Goal: Information Seeking & Learning: Learn about a topic

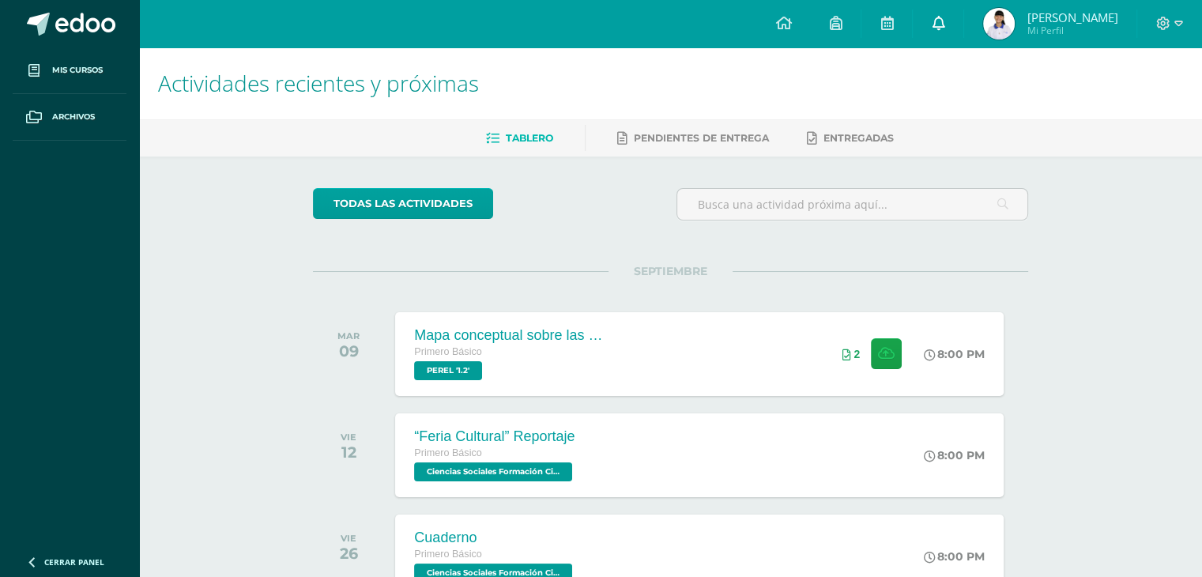
click at [932, 17] on icon at bounding box center [937, 23] width 13 height 14
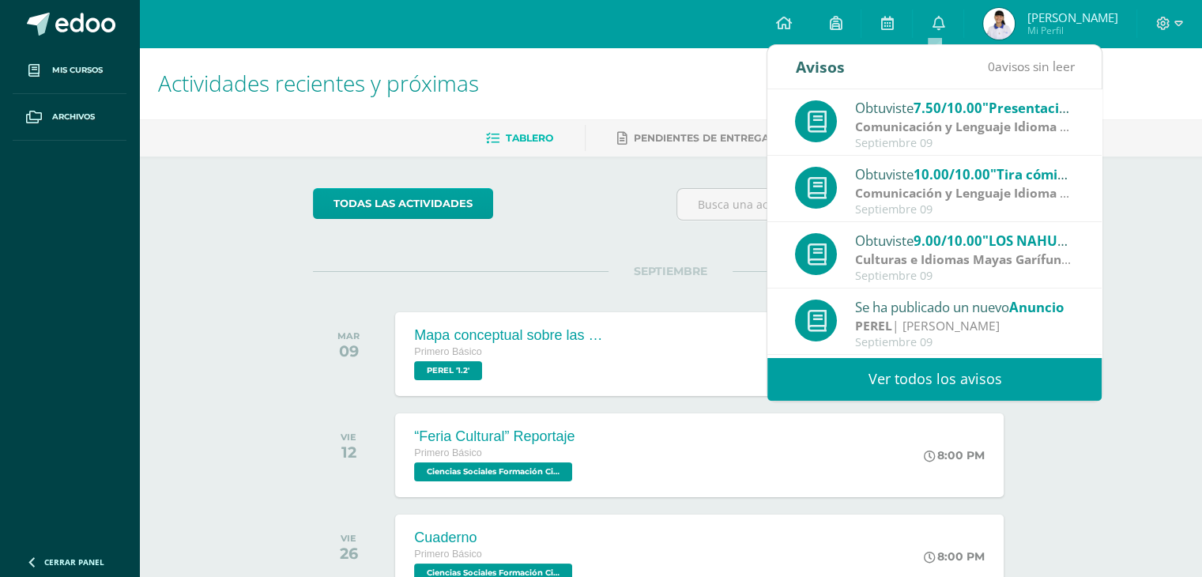
click at [825, 364] on link "Ver todos los avisos" at bounding box center [934, 378] width 334 height 43
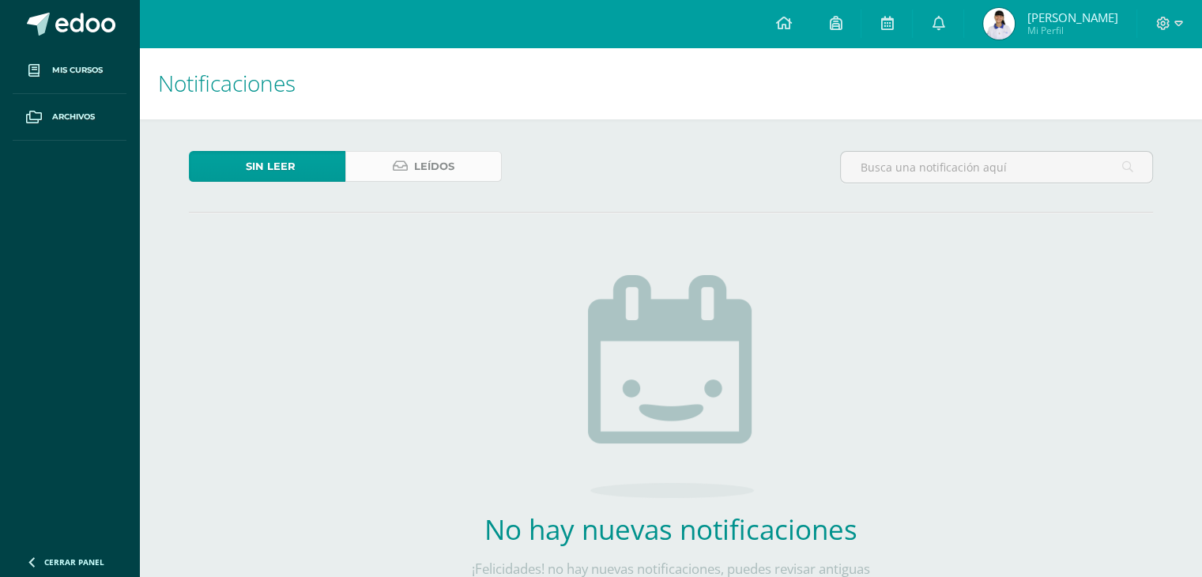
click at [419, 162] on span "Leídos" at bounding box center [434, 166] width 40 height 29
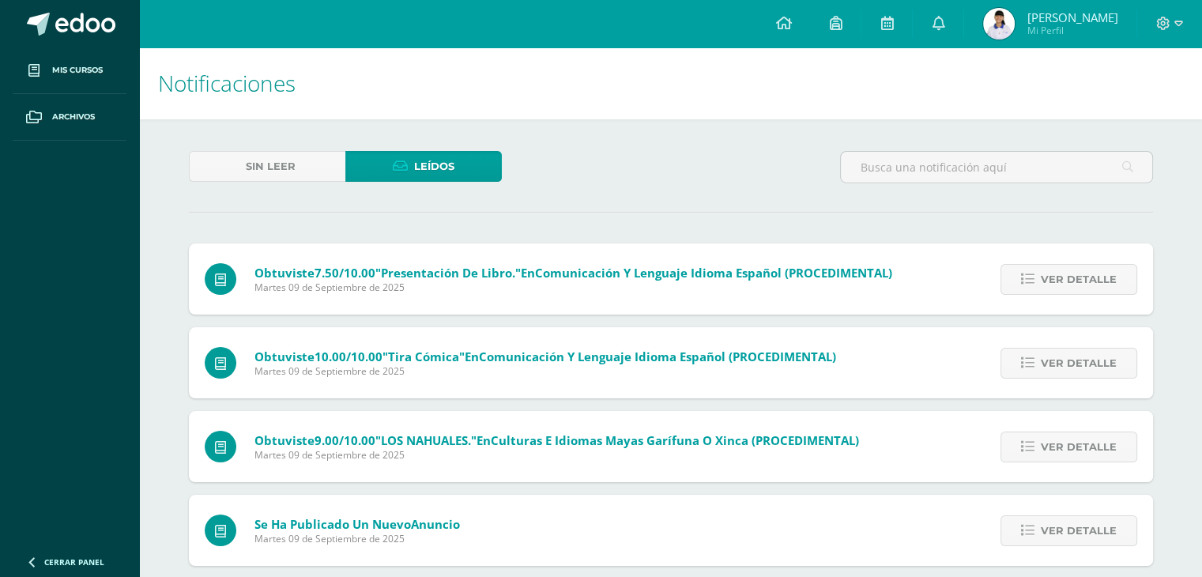
click at [401, 170] on icon at bounding box center [400, 166] width 15 height 13
click at [774, 13] on link at bounding box center [783, 23] width 54 height 47
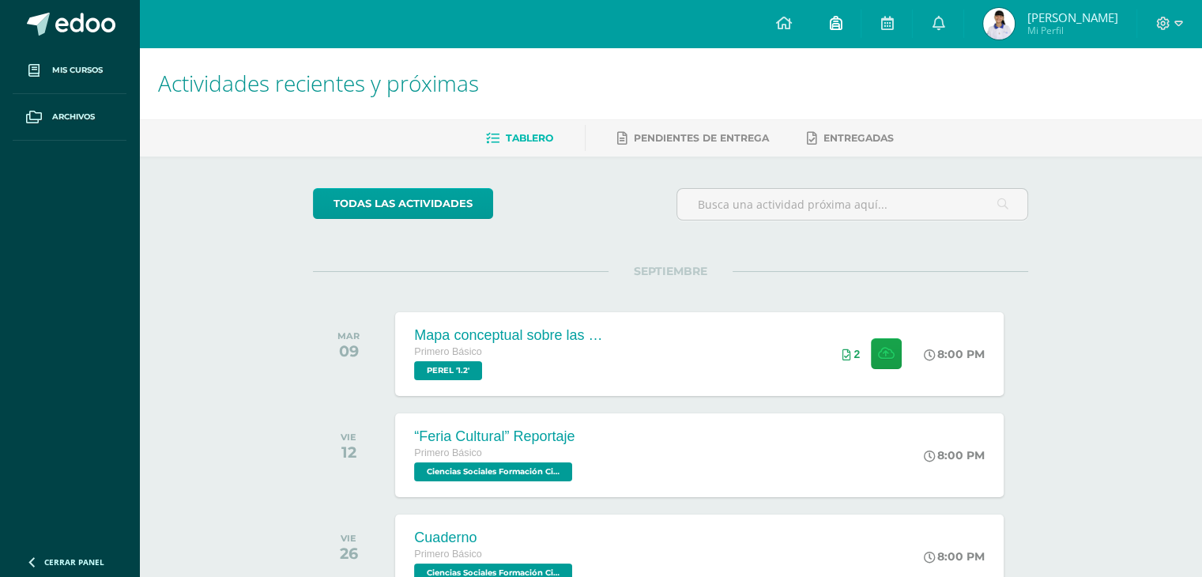
click at [829, 25] on icon at bounding box center [835, 23] width 13 height 14
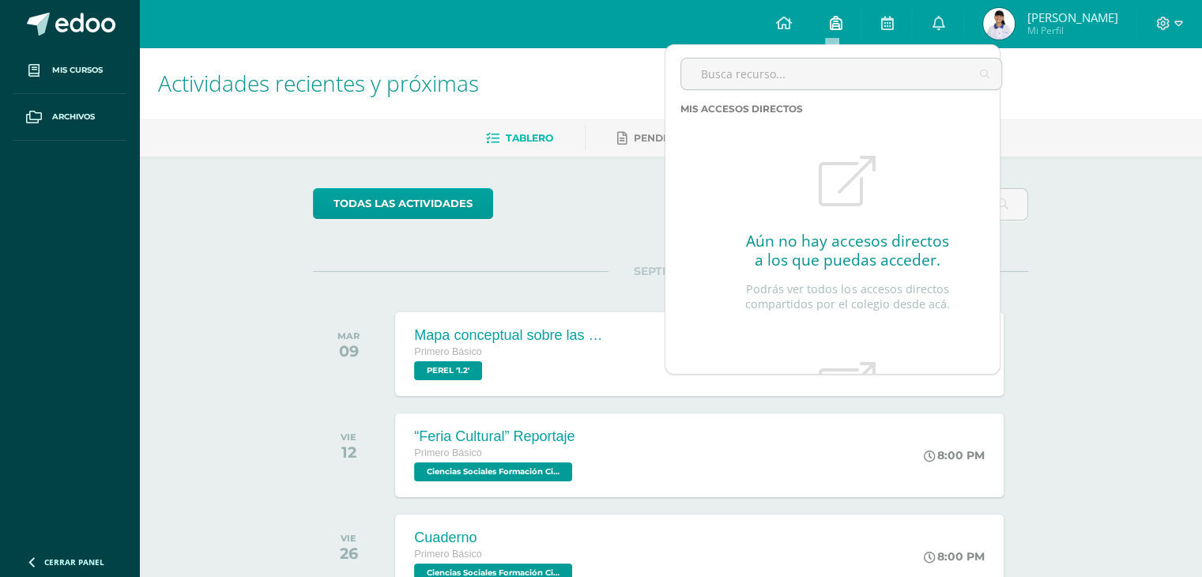
click at [829, 25] on icon at bounding box center [835, 23] width 13 height 14
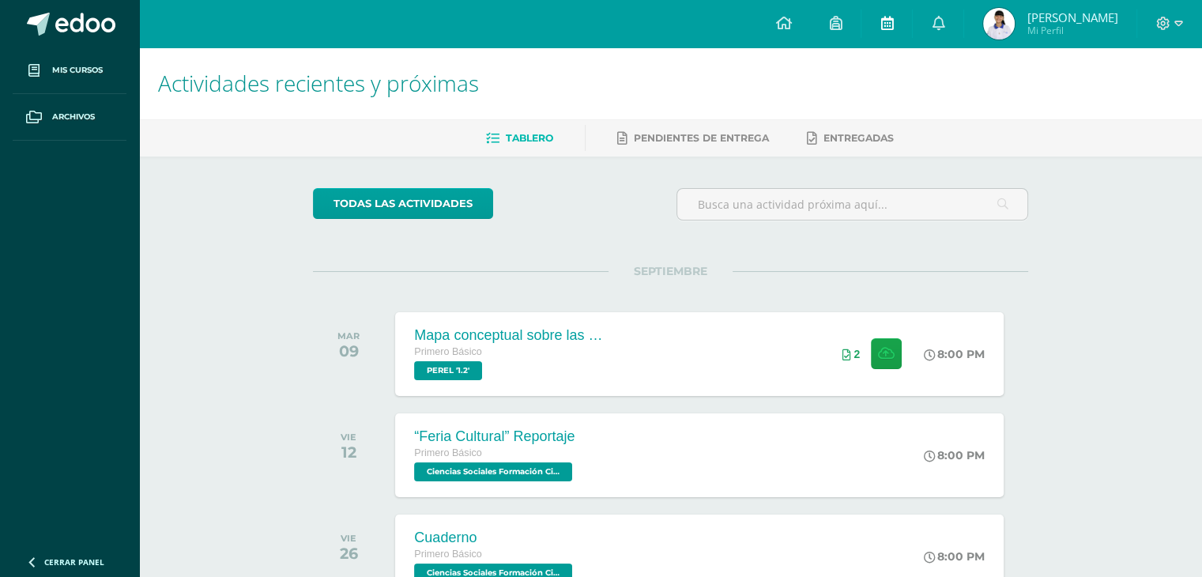
click at [885, 26] on icon at bounding box center [886, 23] width 13 height 14
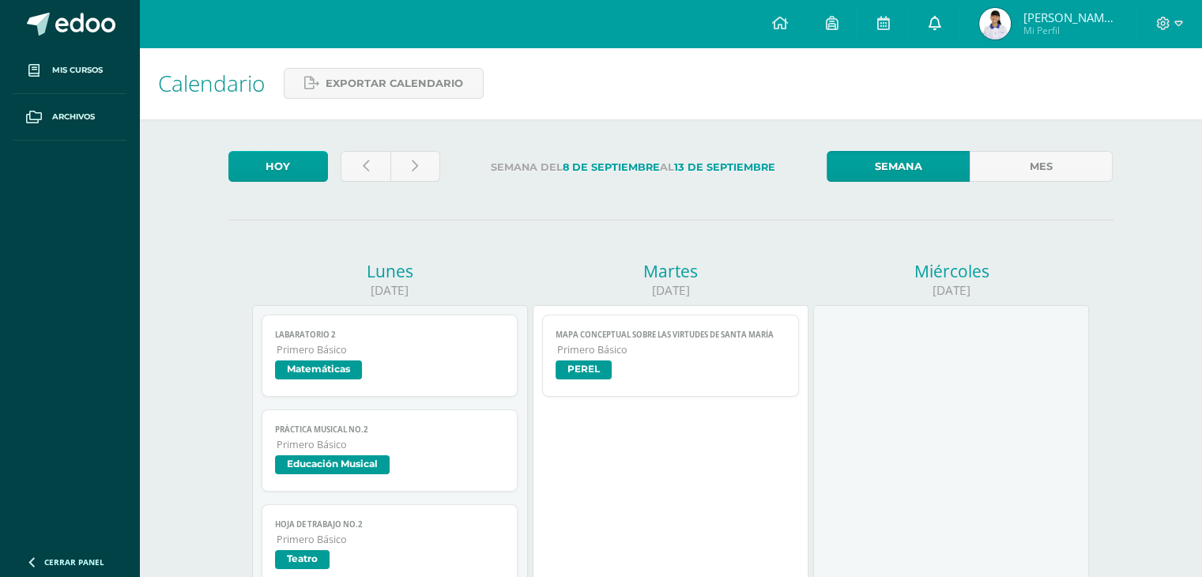
click at [930, 11] on link at bounding box center [934, 23] width 51 height 47
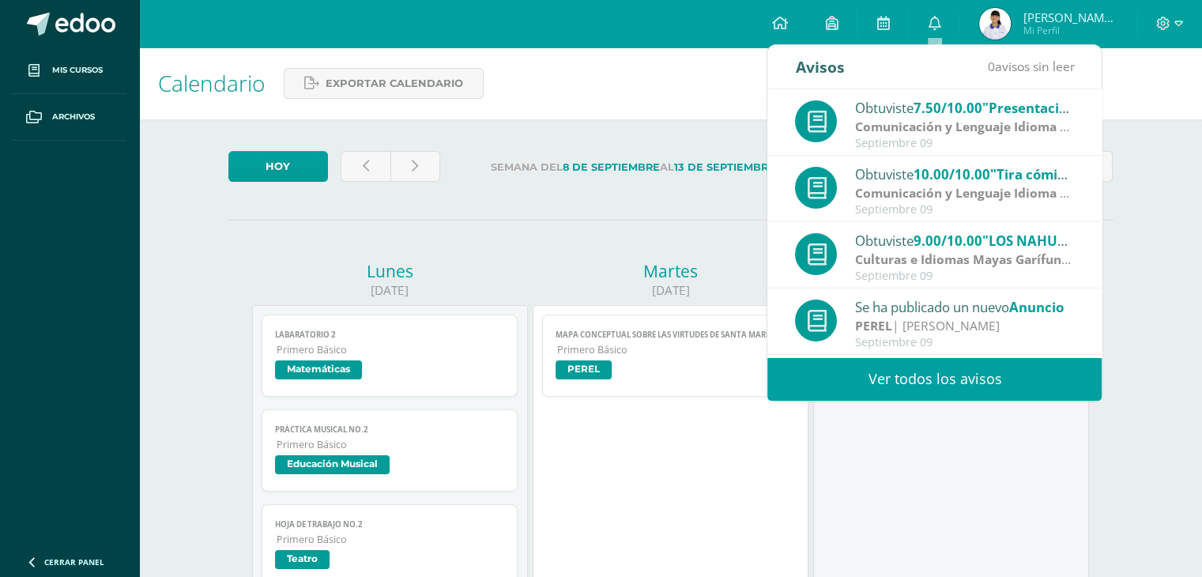
click at [842, 375] on link "Ver todos los avisos" at bounding box center [934, 378] width 334 height 43
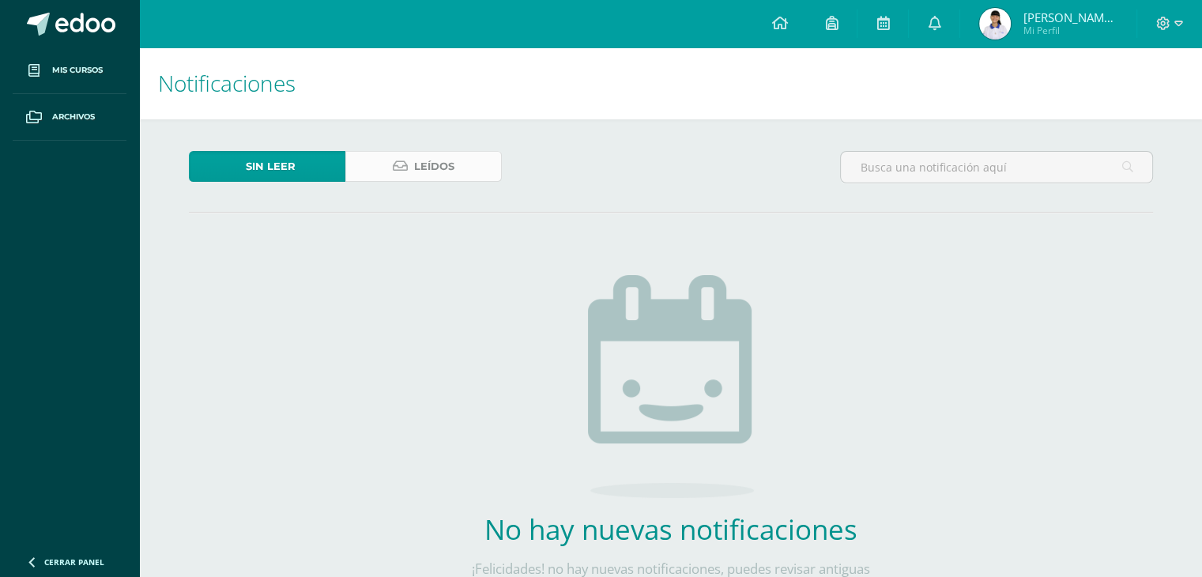
click at [381, 168] on link "Leídos" at bounding box center [423, 166] width 156 height 31
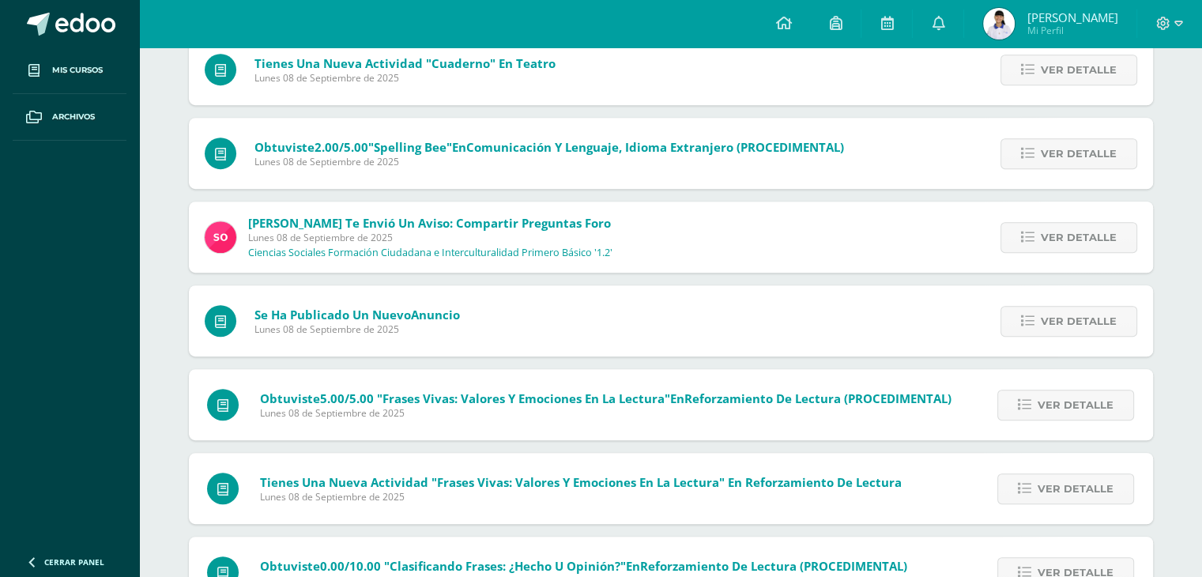
scroll to position [714, 0]
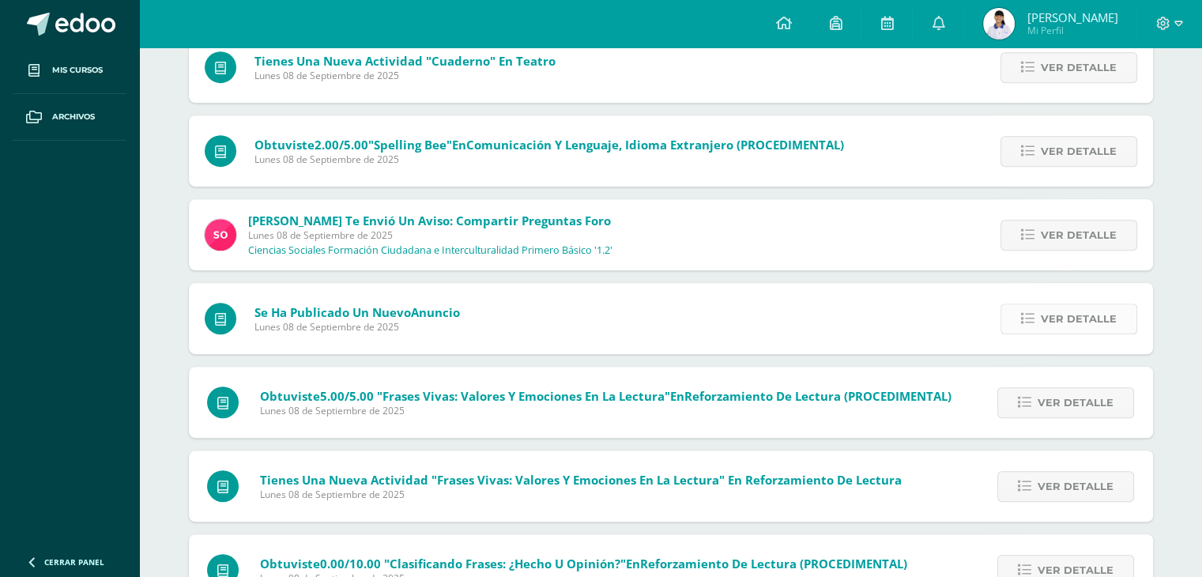
click at [1056, 312] on span "Ver detalle" at bounding box center [1079, 318] width 76 height 29
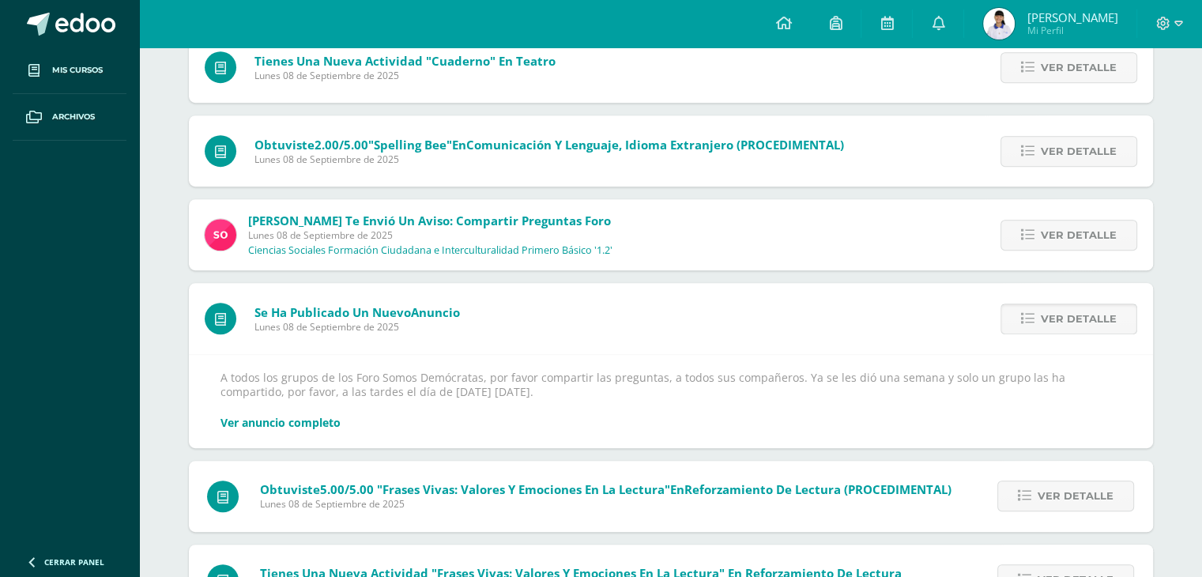
click at [1056, 312] on span "Ver detalle" at bounding box center [1079, 318] width 76 height 29
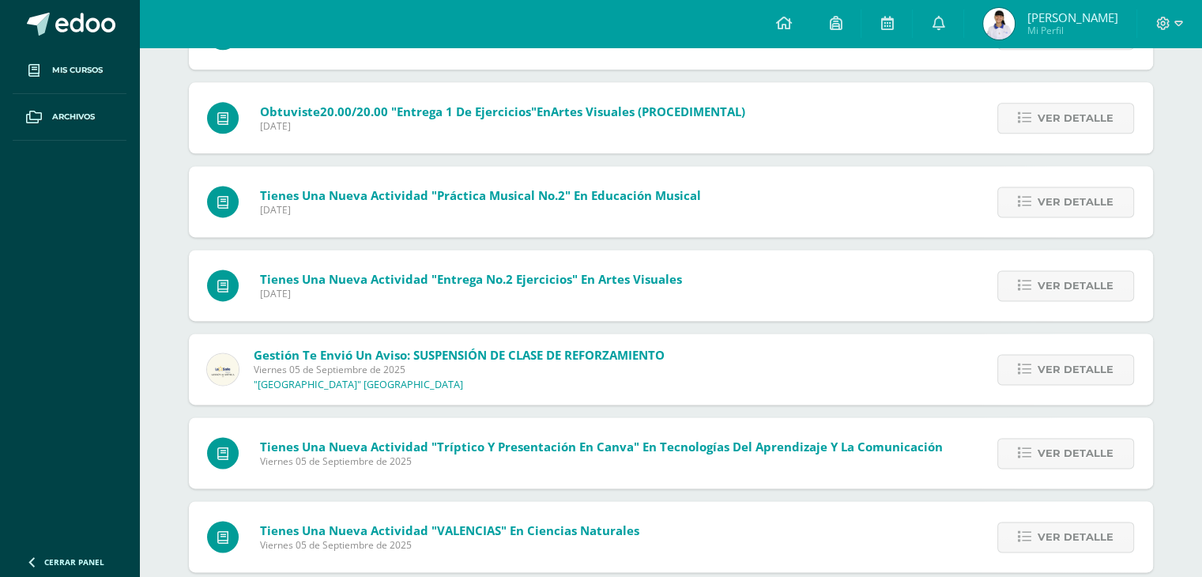
scroll to position [2091, 0]
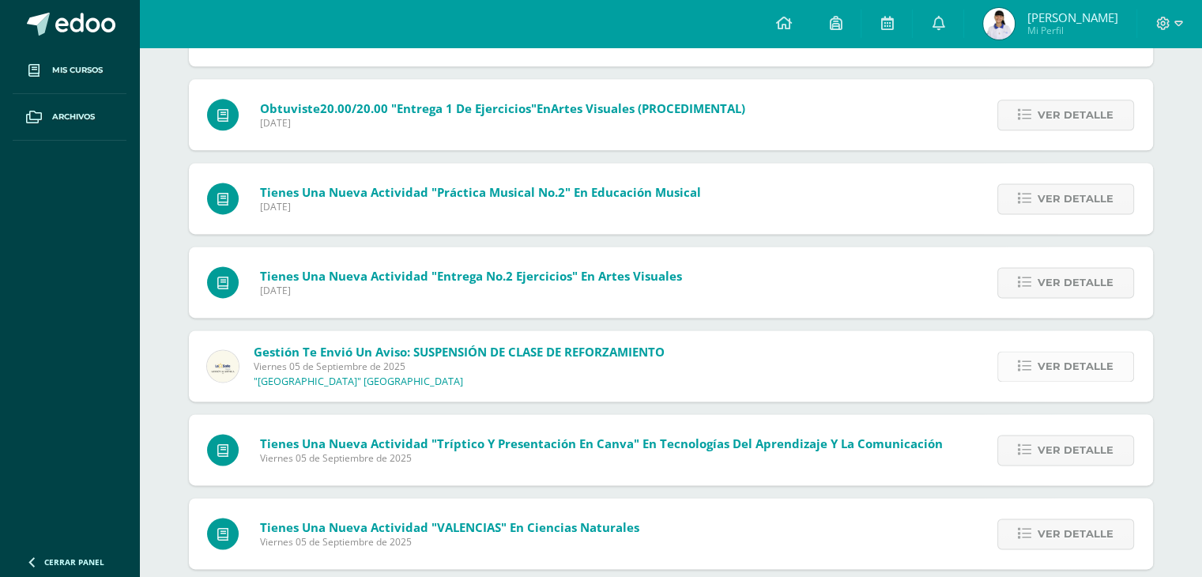
click at [1079, 358] on span "Ver detalle" at bounding box center [1075, 366] width 76 height 29
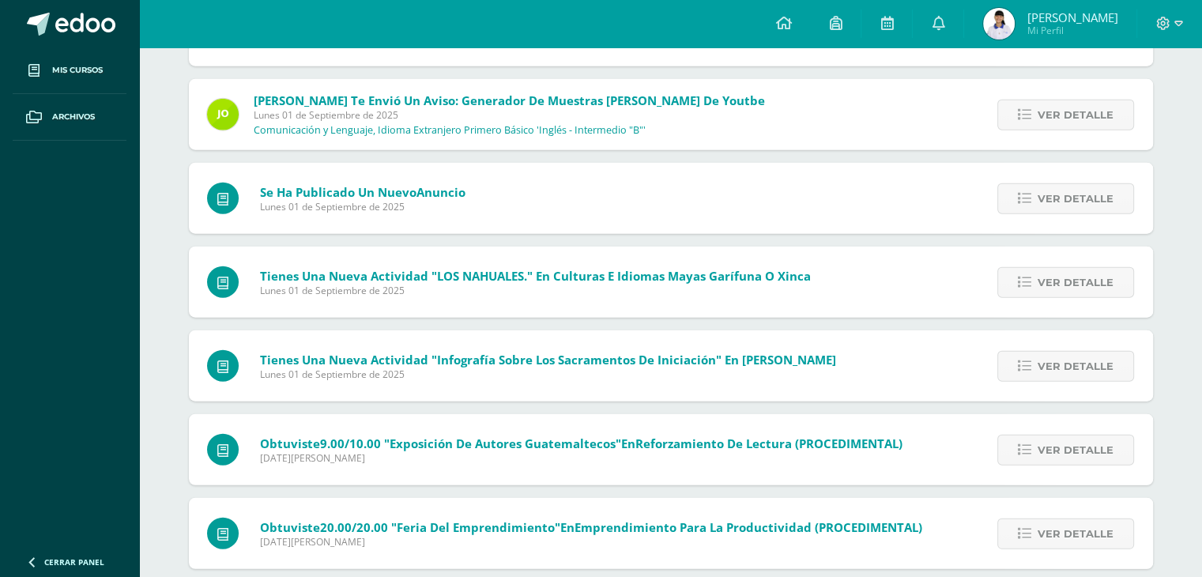
scroll to position [3840, 0]
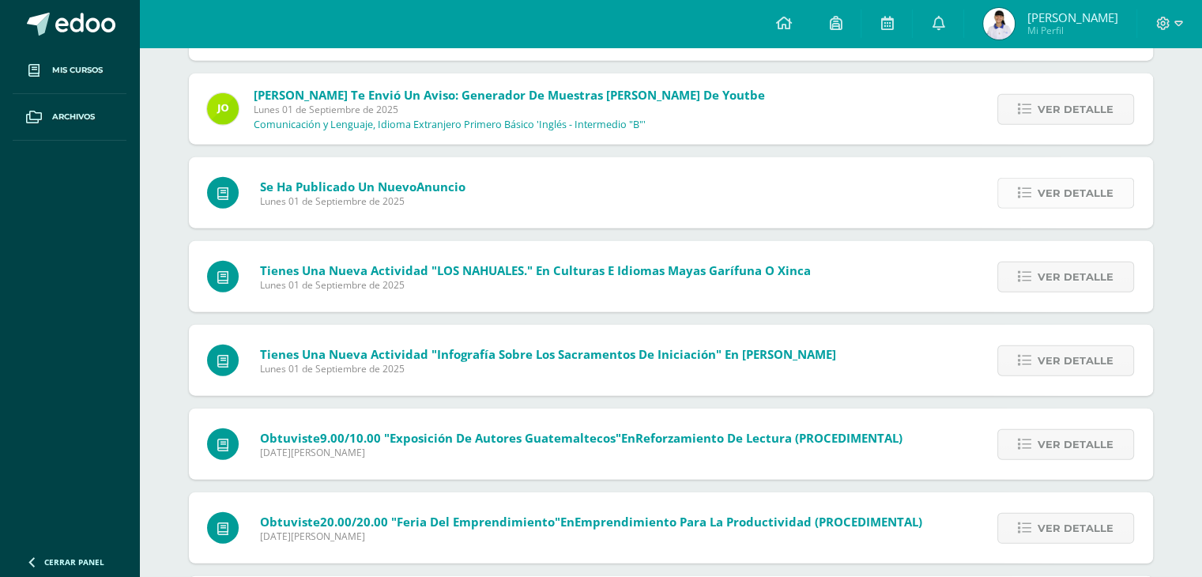
click at [1103, 184] on span "Ver detalle" at bounding box center [1075, 193] width 76 height 29
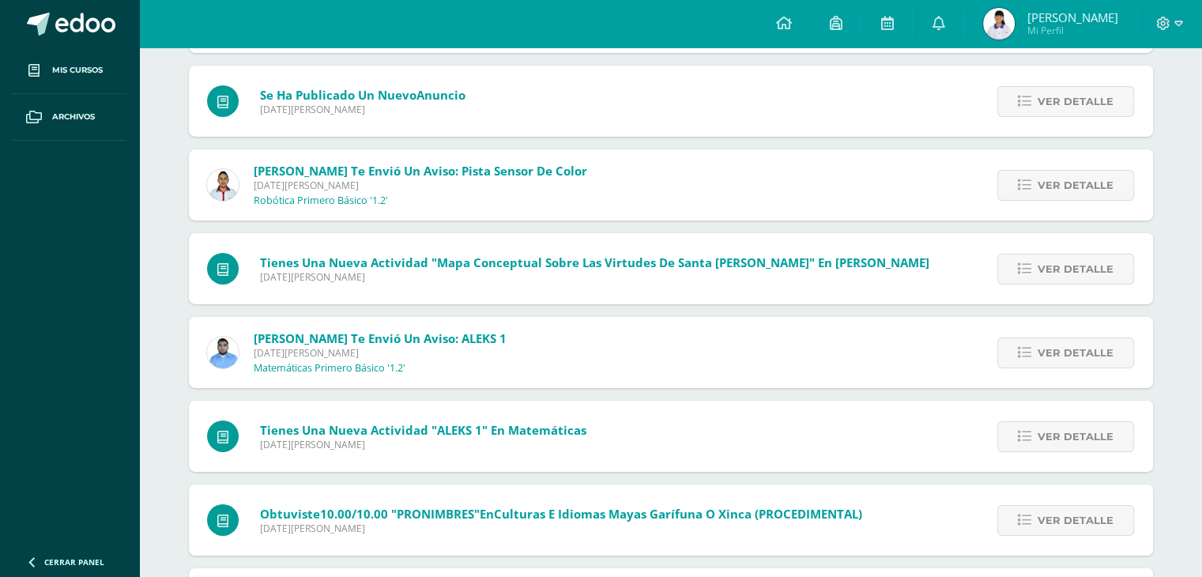
scroll to position [5372, 0]
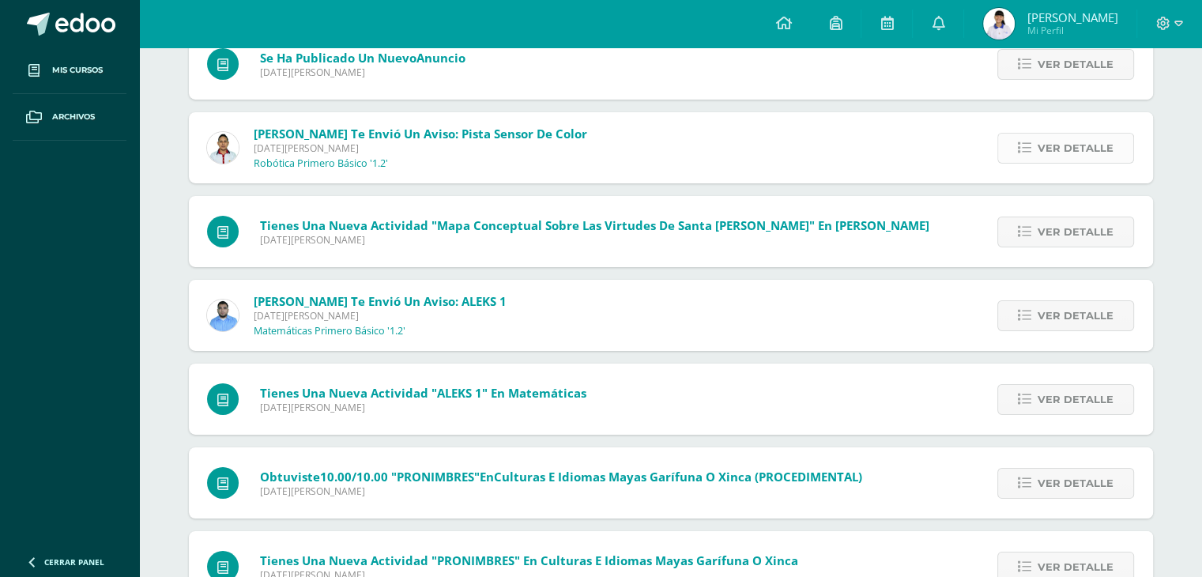
click at [1071, 134] on span "Ver detalle" at bounding box center [1075, 148] width 76 height 29
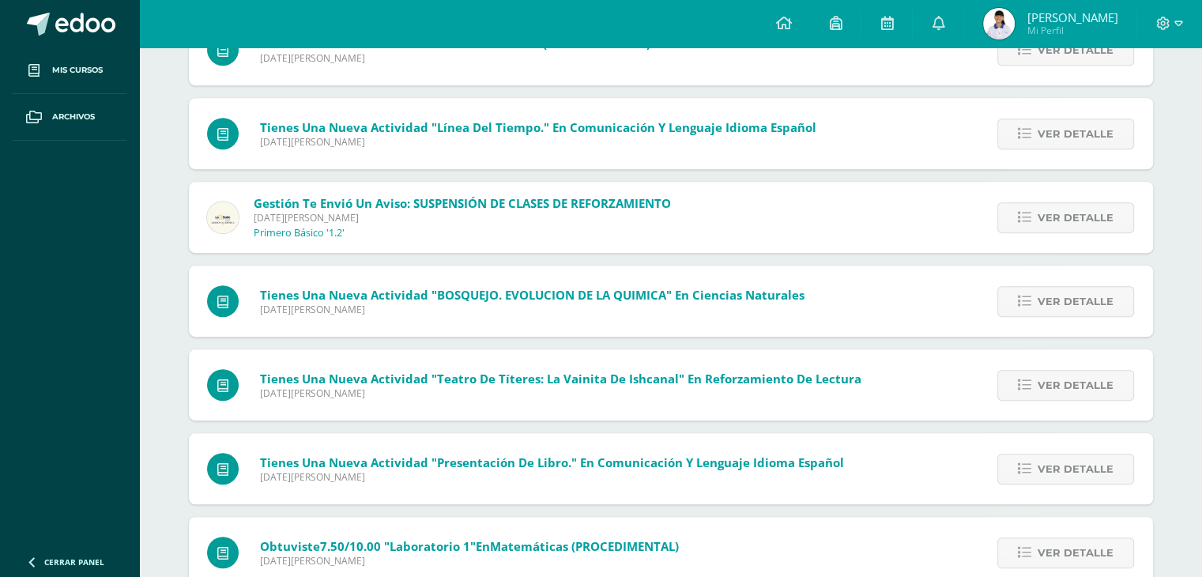
scroll to position [6959, 0]
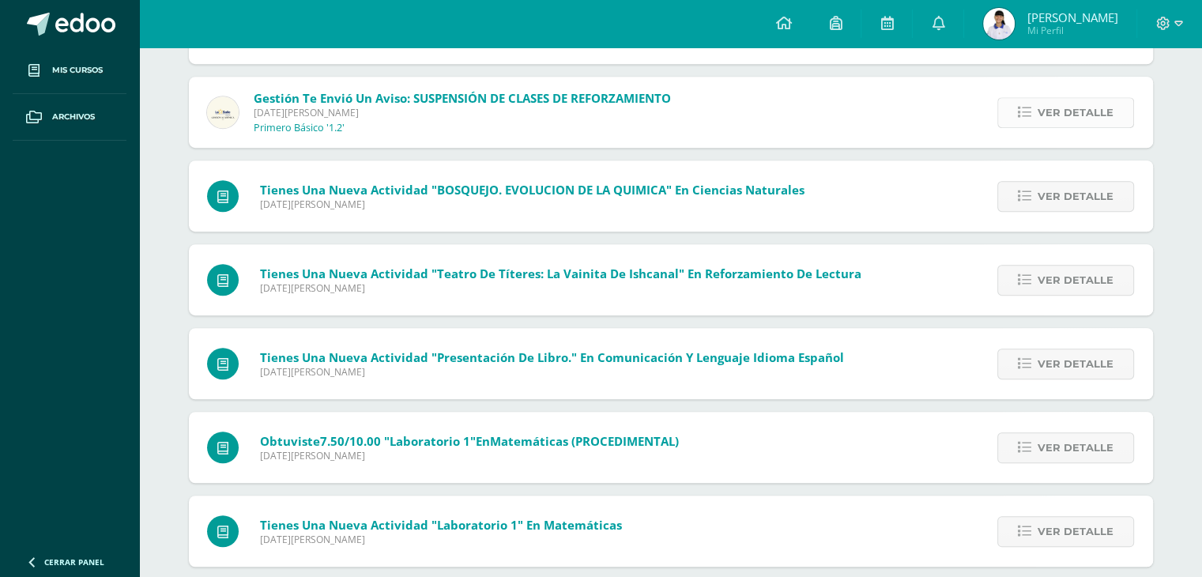
click at [1111, 118] on span "Ver detalle" at bounding box center [1075, 112] width 76 height 29
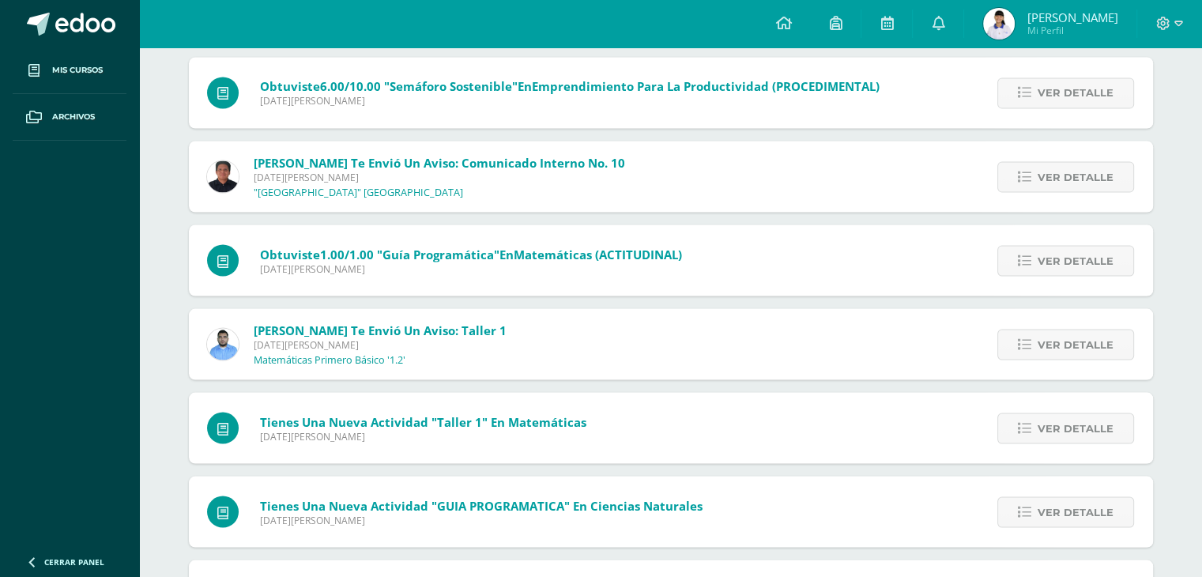
scroll to position [8921, 0]
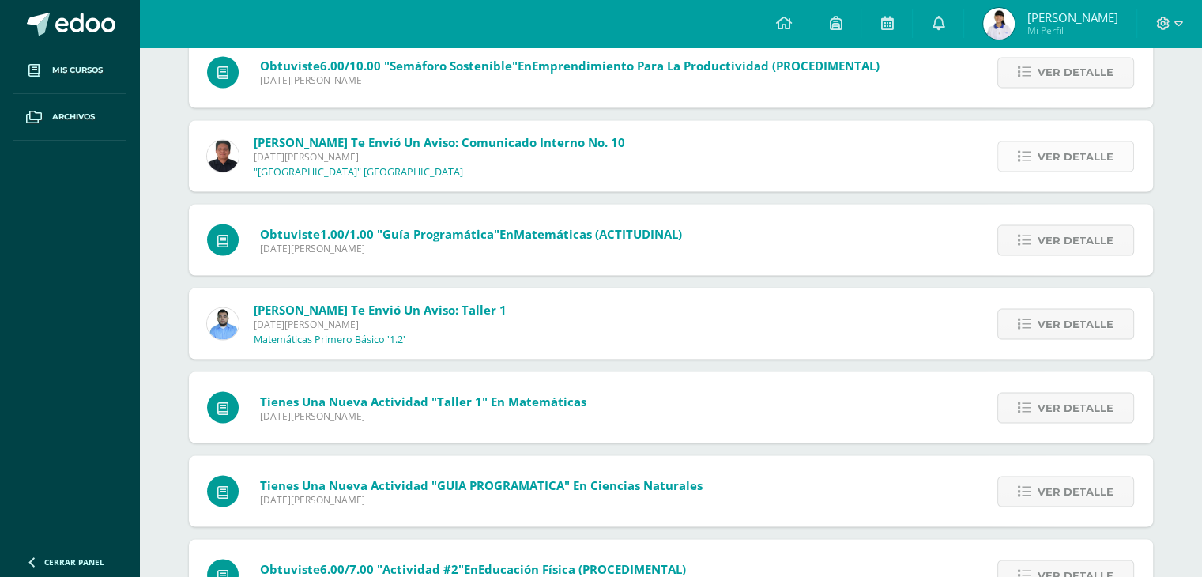
click at [1035, 157] on link "Ver detalle" at bounding box center [1065, 156] width 137 height 31
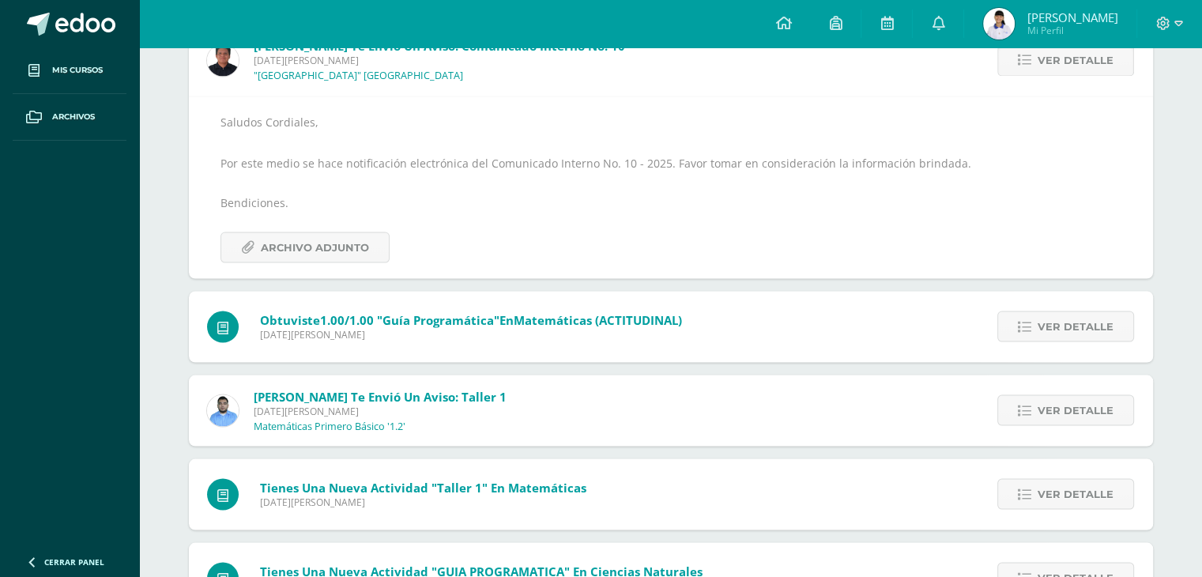
scroll to position [8750, 0]
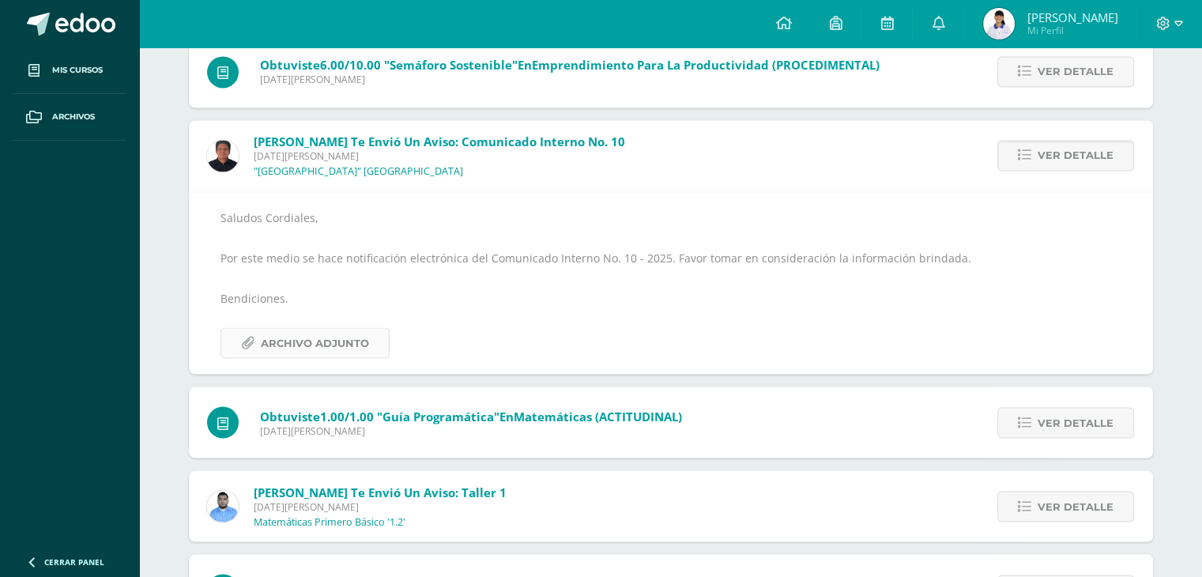
click at [287, 341] on span "Archivo Adjunto" at bounding box center [315, 342] width 108 height 29
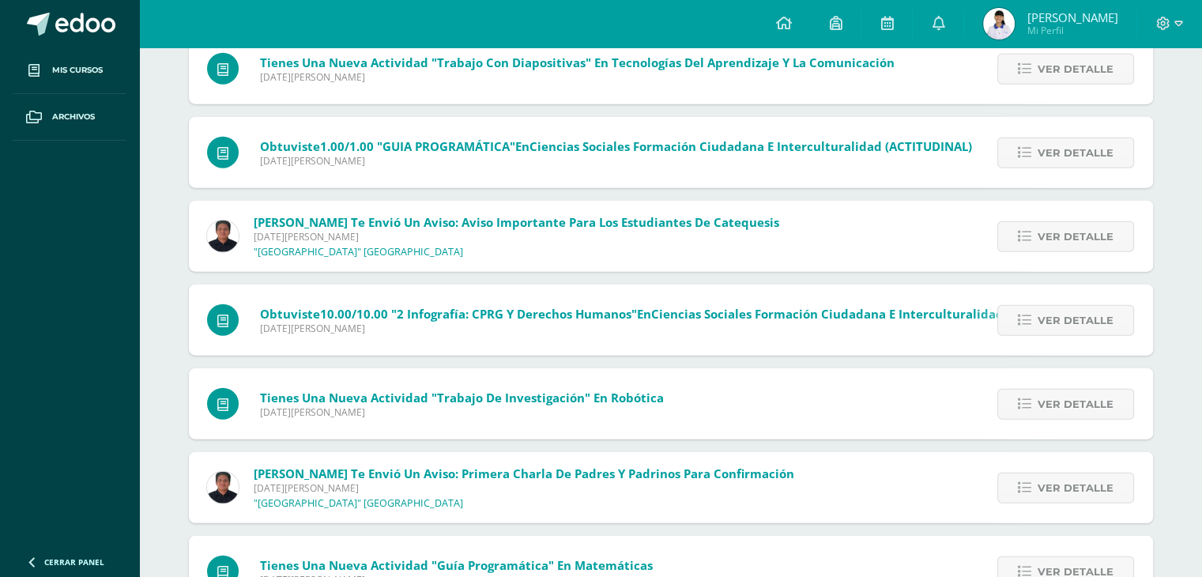
scroll to position [9867, 0]
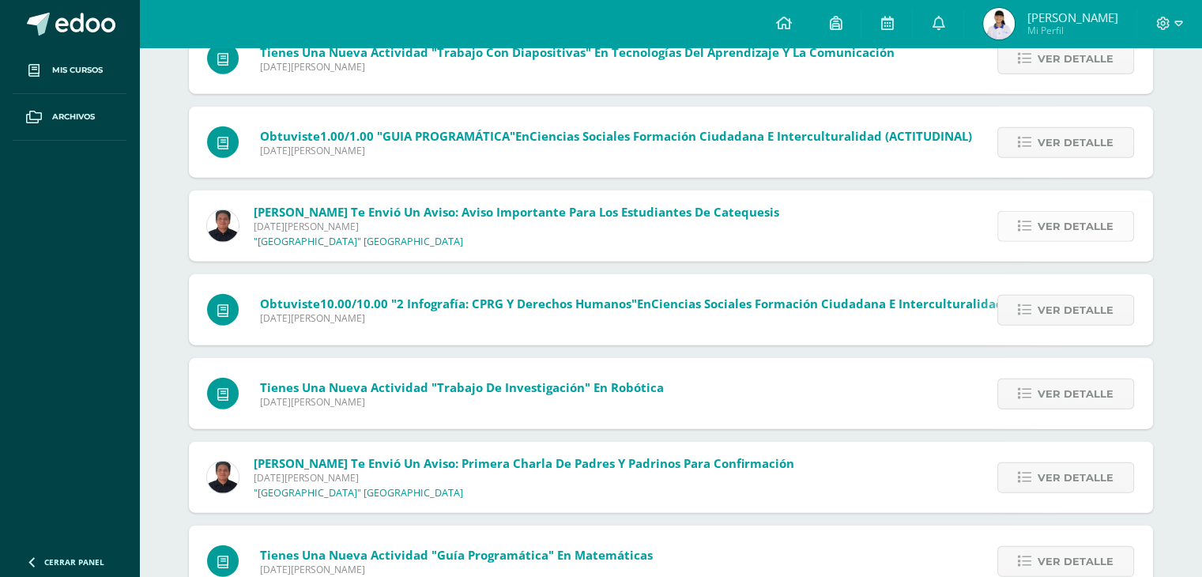
click at [1025, 224] on icon at bounding box center [1024, 226] width 13 height 13
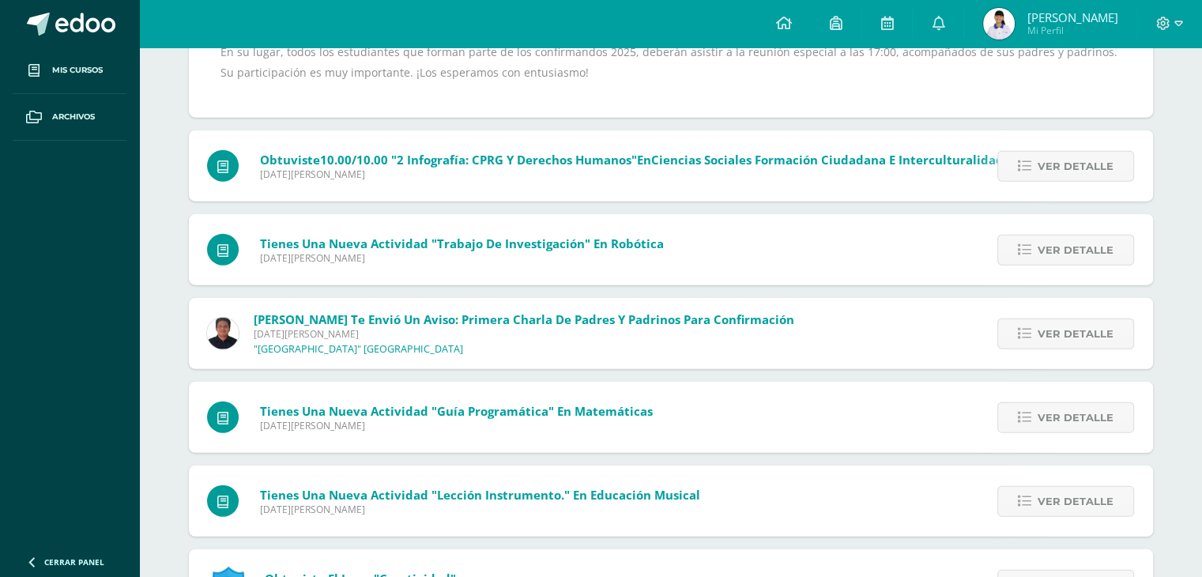
scroll to position [10032, 0]
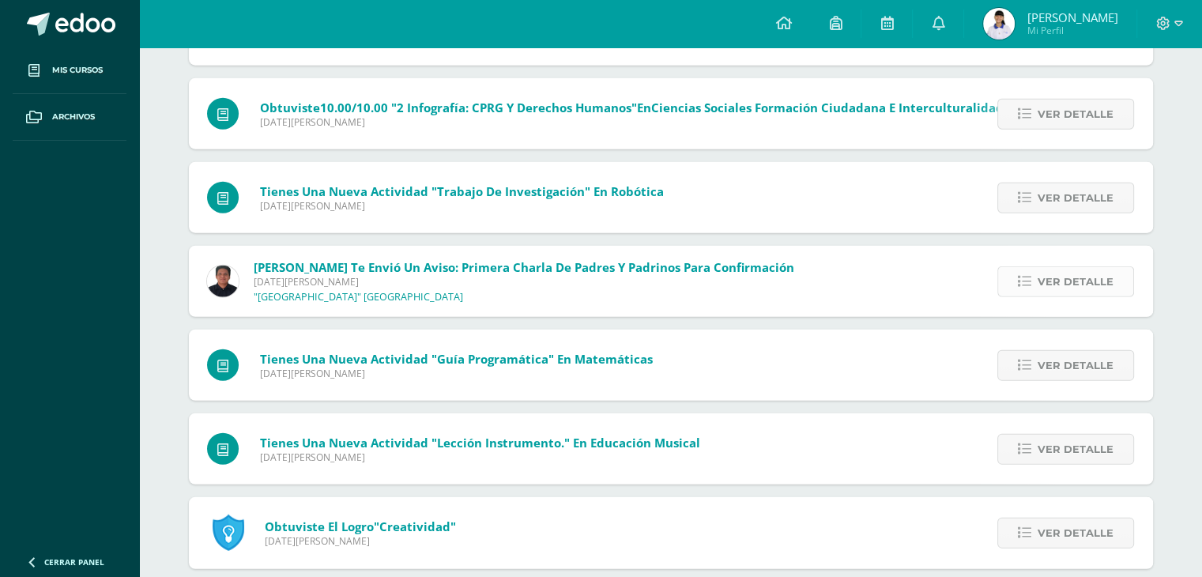
click at [1105, 292] on span "Ver detalle" at bounding box center [1075, 281] width 76 height 29
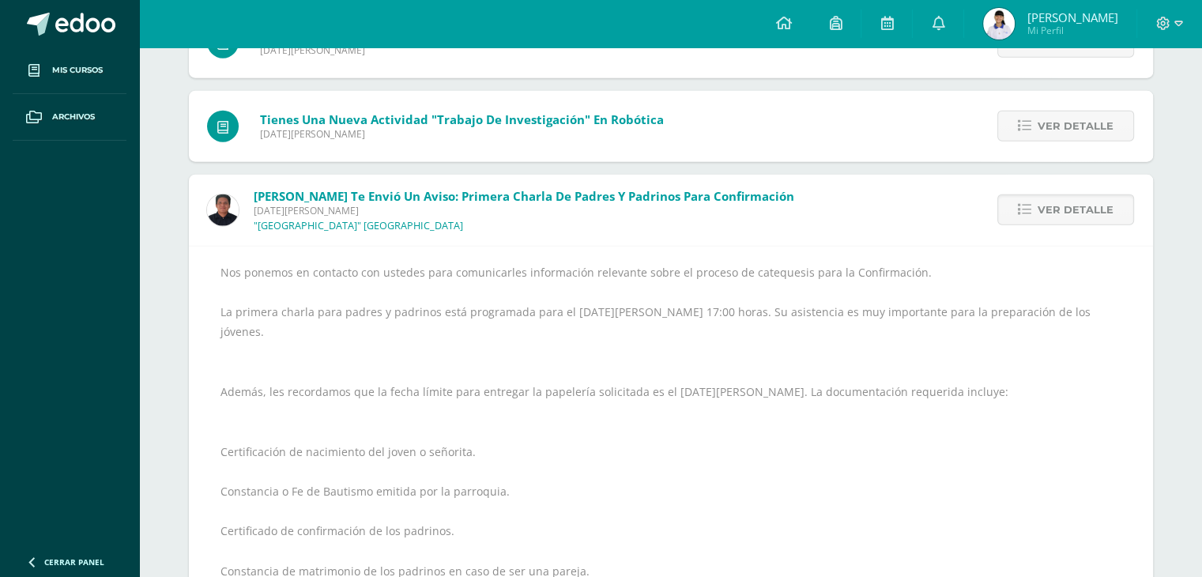
scroll to position [9448, 0]
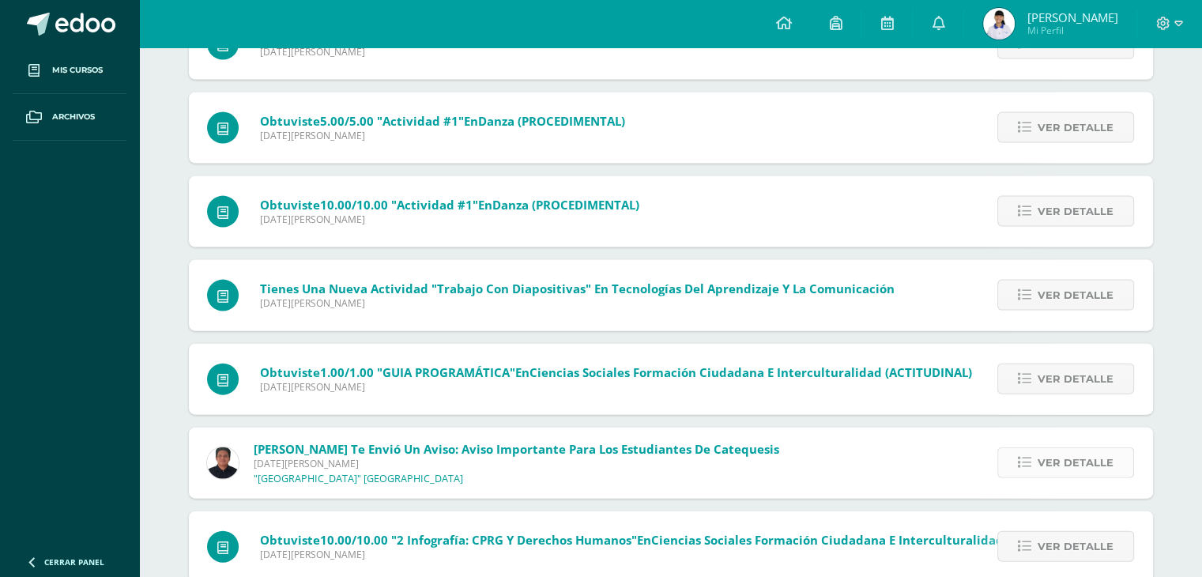
click at [1112, 453] on span "Ver detalle" at bounding box center [1075, 462] width 76 height 29
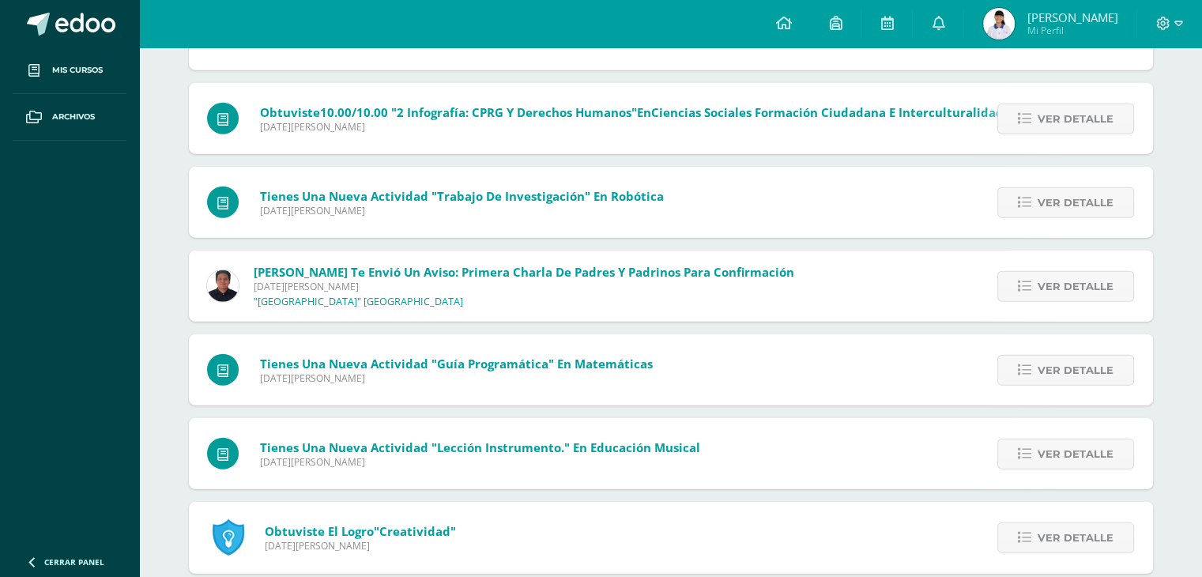
scroll to position [10048, 0]
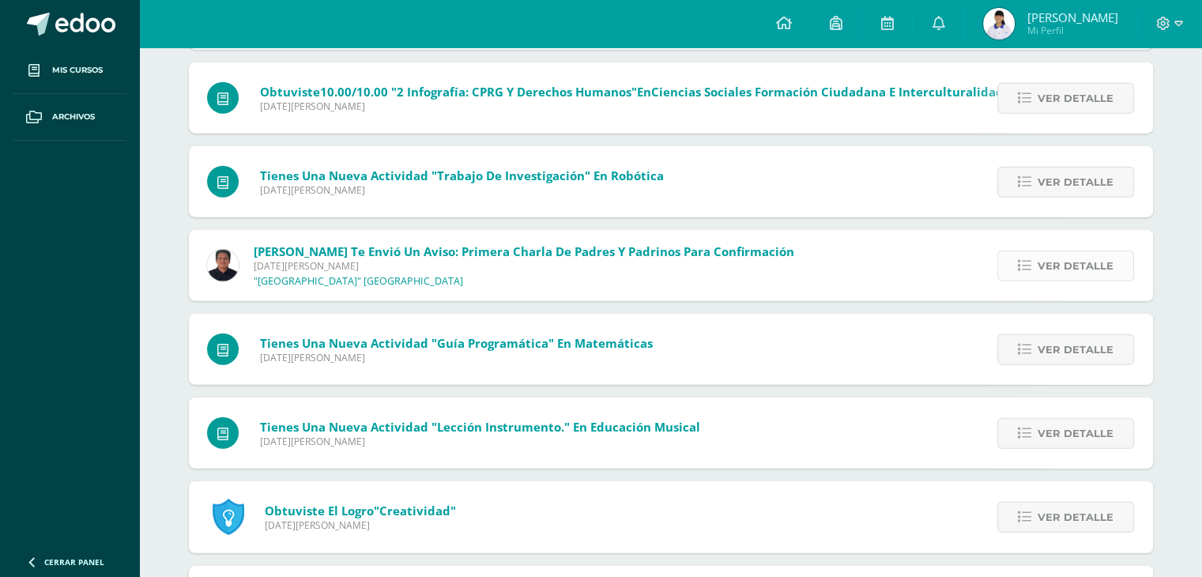
click at [1074, 269] on span "Ver detalle" at bounding box center [1075, 265] width 76 height 29
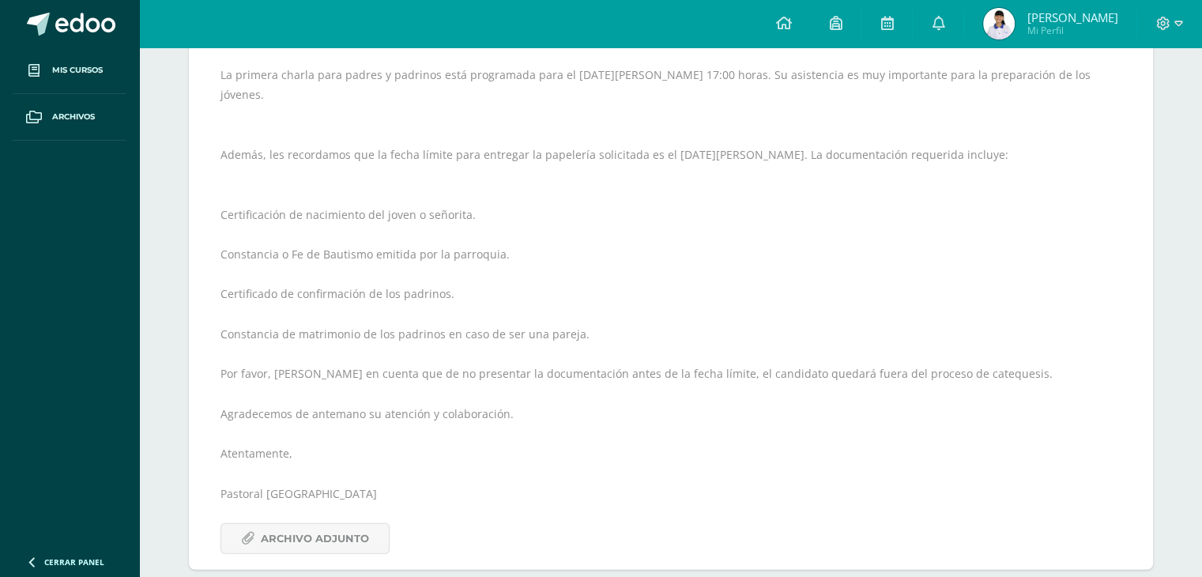
scroll to position [10252, 0]
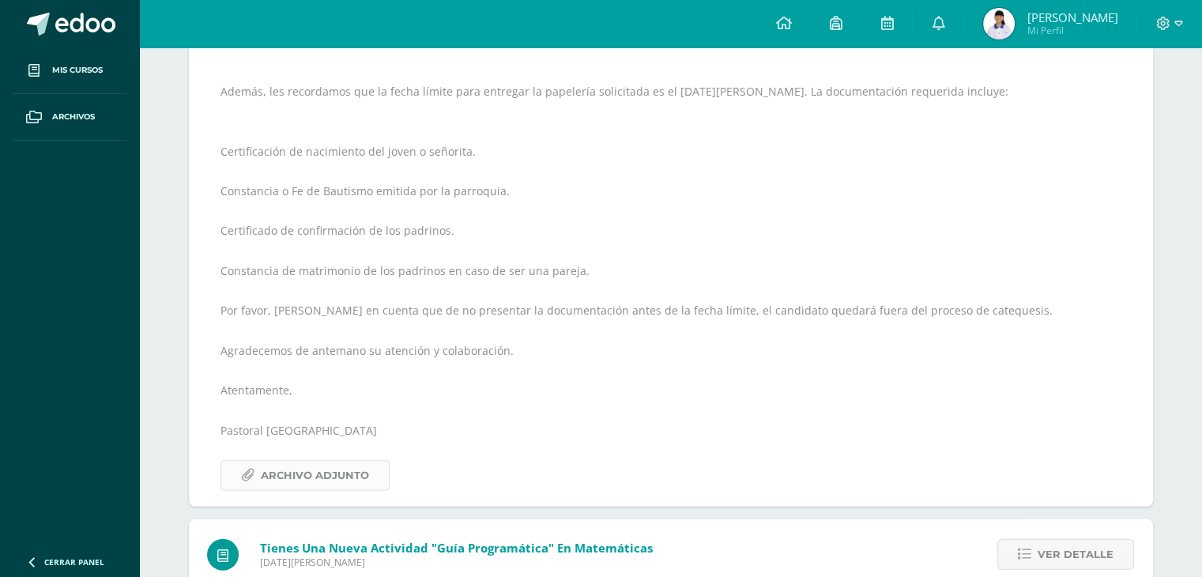
click at [327, 461] on span "Archivo Adjunto" at bounding box center [315, 475] width 108 height 29
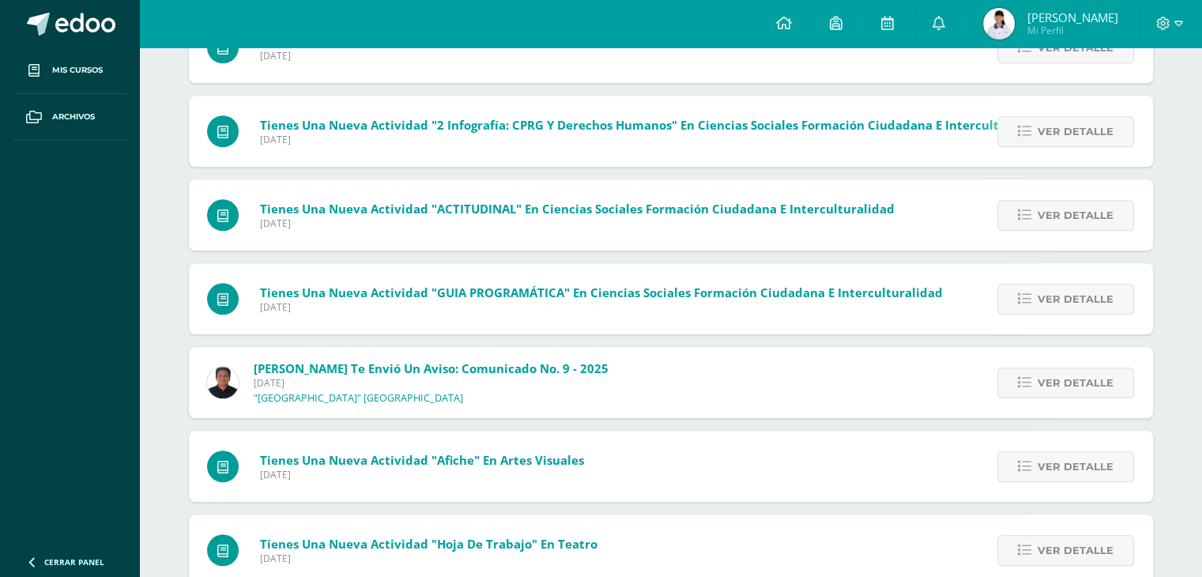
scroll to position [13535, 0]
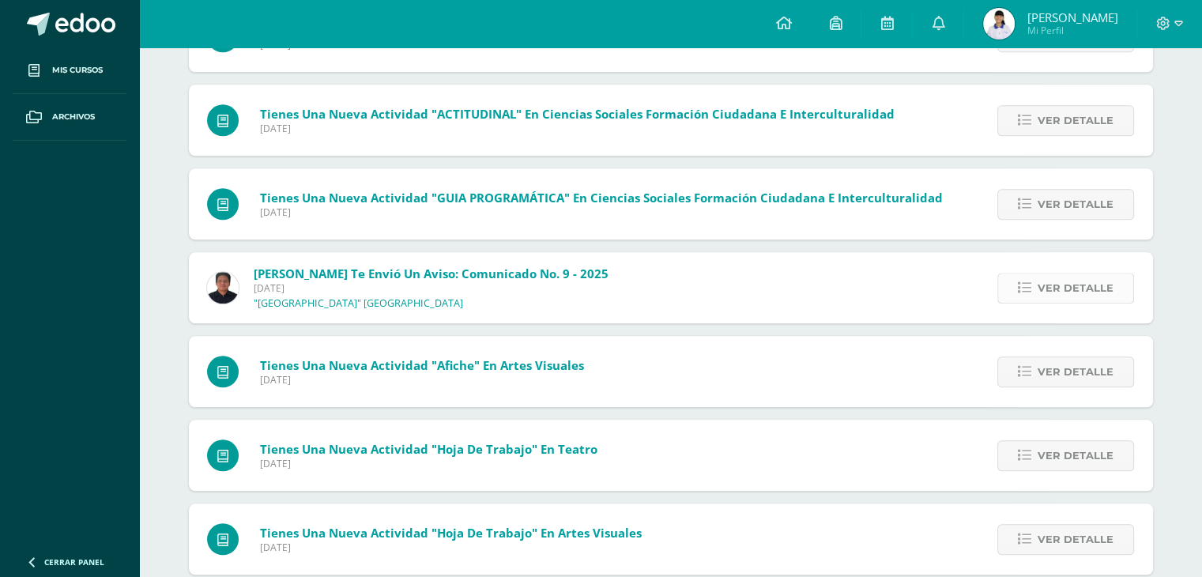
click at [1099, 273] on span "Ver detalle" at bounding box center [1075, 287] width 76 height 29
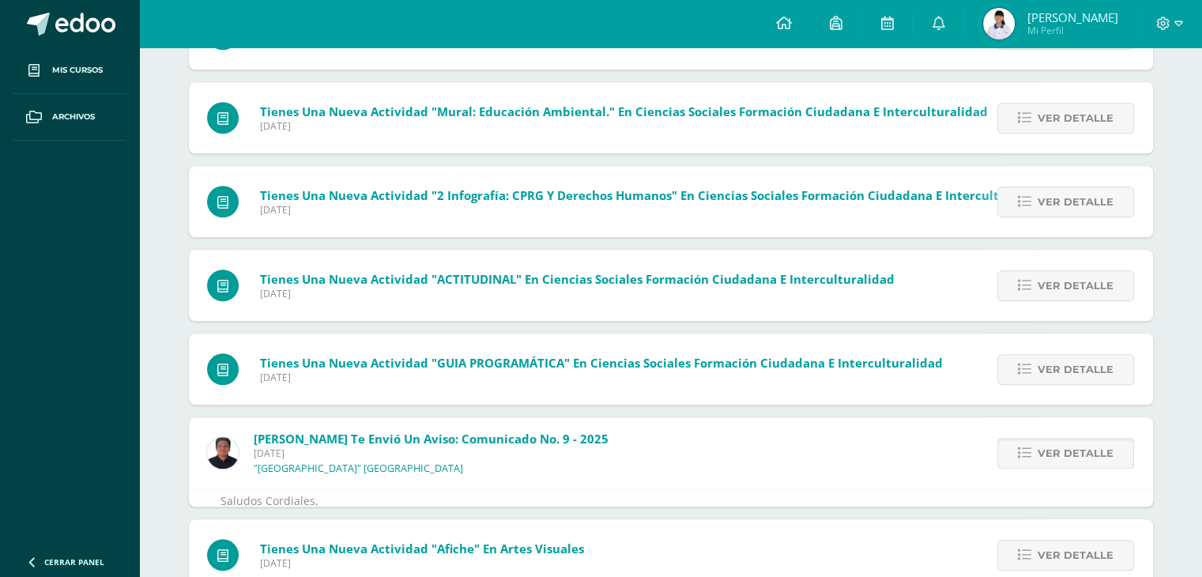
scroll to position [12994, 0]
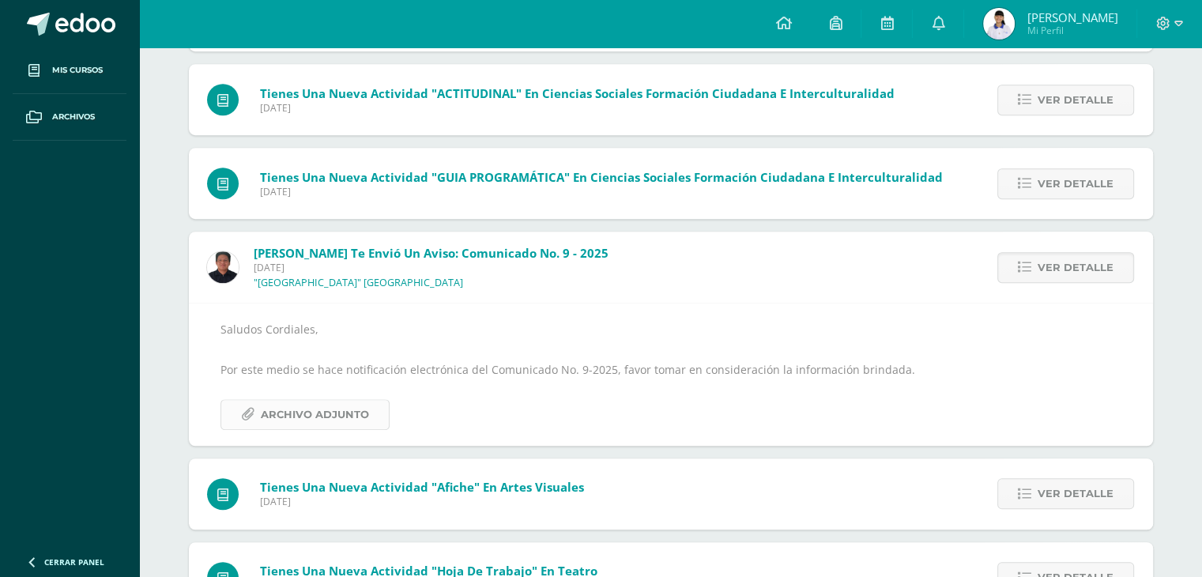
click at [340, 405] on span "Archivo Adjunto" at bounding box center [315, 414] width 108 height 29
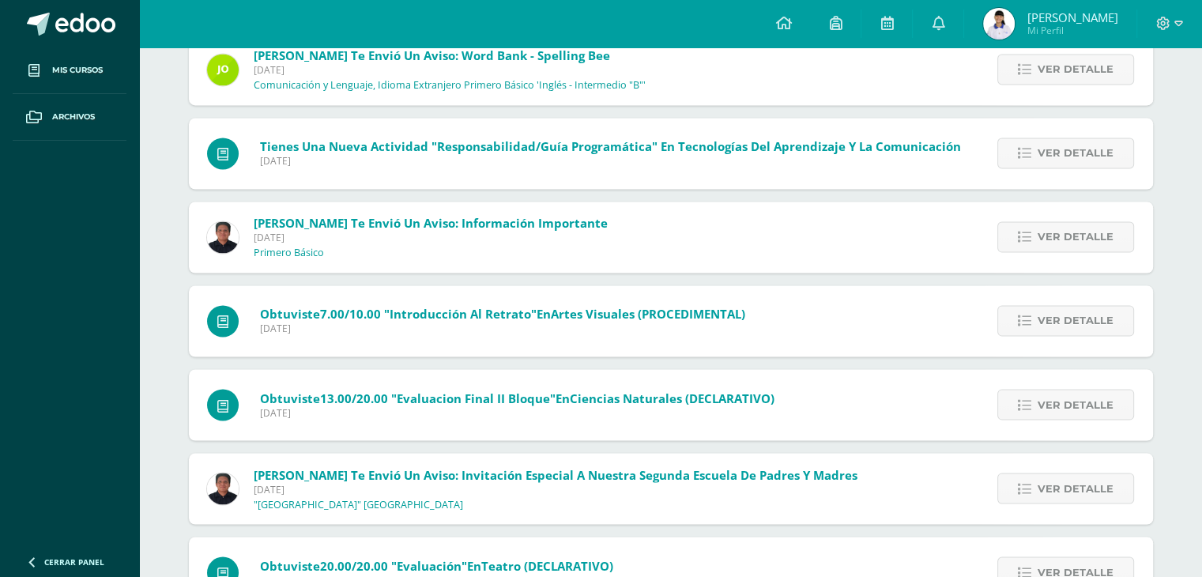
scroll to position [14685, 0]
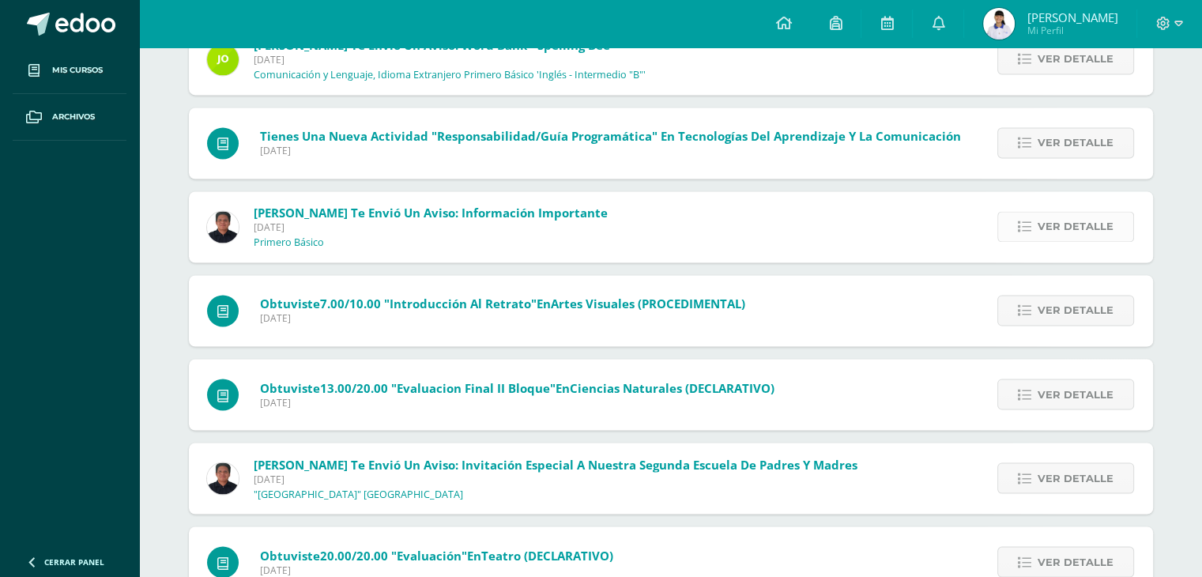
click at [1116, 220] on link "Ver detalle" at bounding box center [1065, 226] width 137 height 31
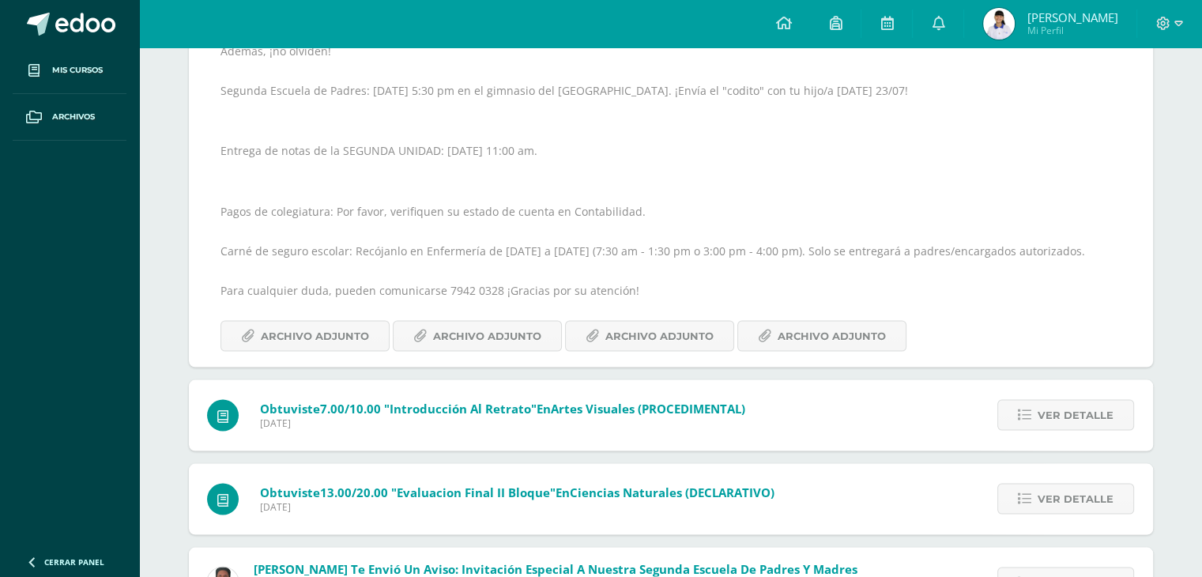
scroll to position [14878, 0]
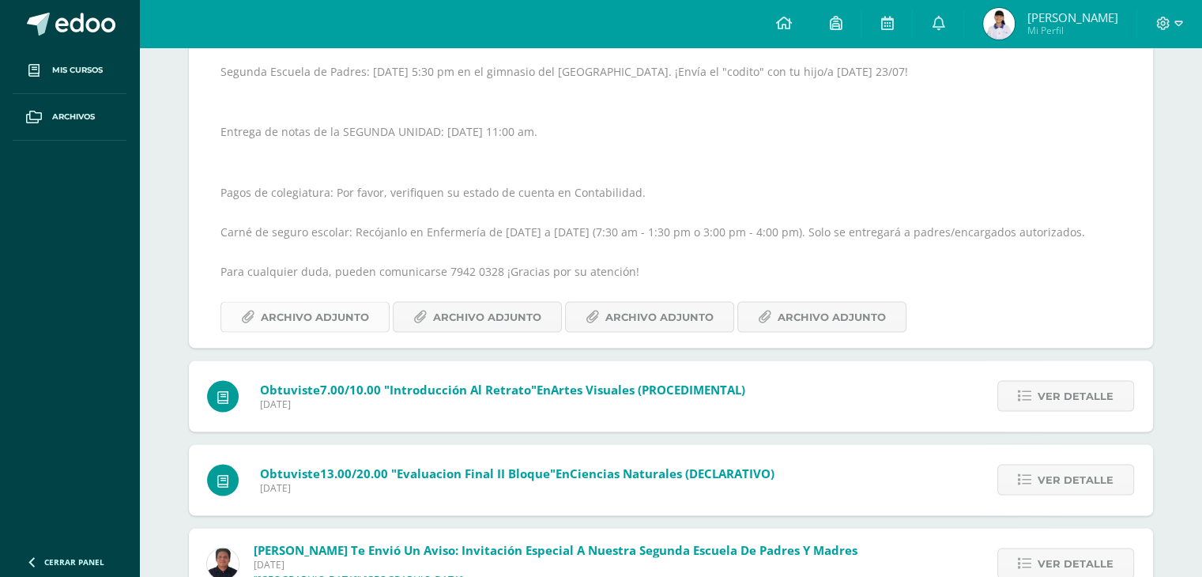
click at [332, 304] on span "Archivo Adjunto" at bounding box center [315, 316] width 108 height 29
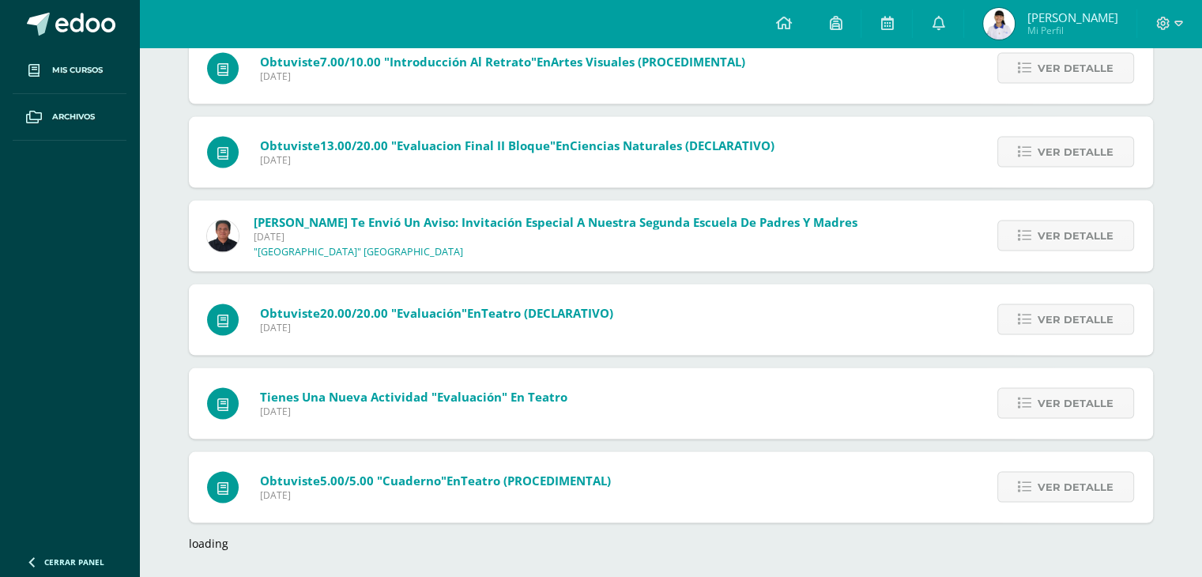
scroll to position [15211, 0]
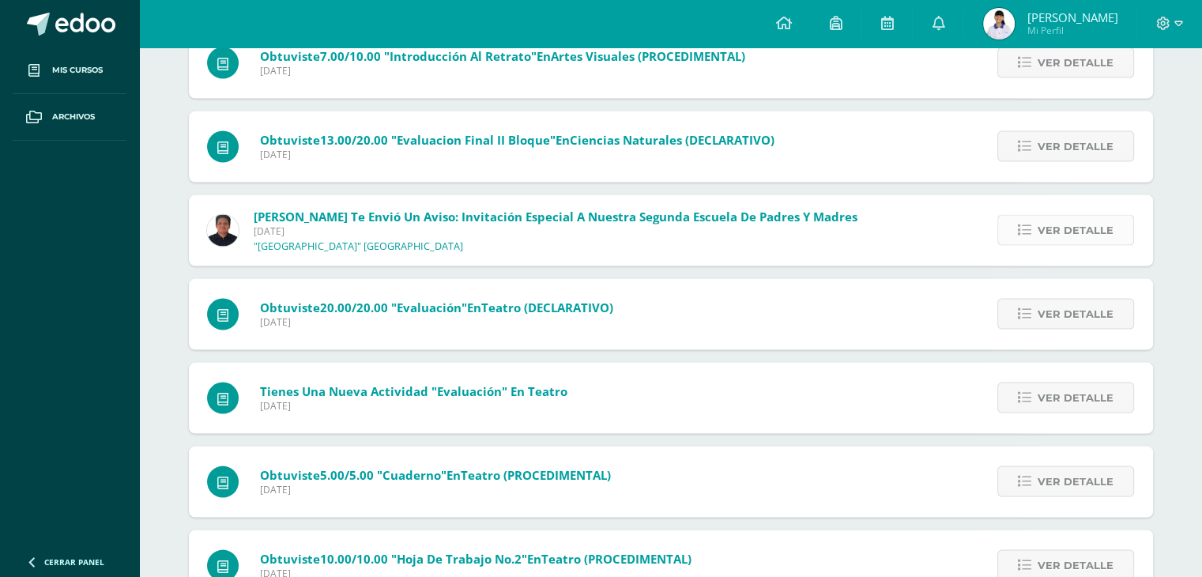
click at [1071, 225] on span "Ver detalle" at bounding box center [1075, 230] width 76 height 29
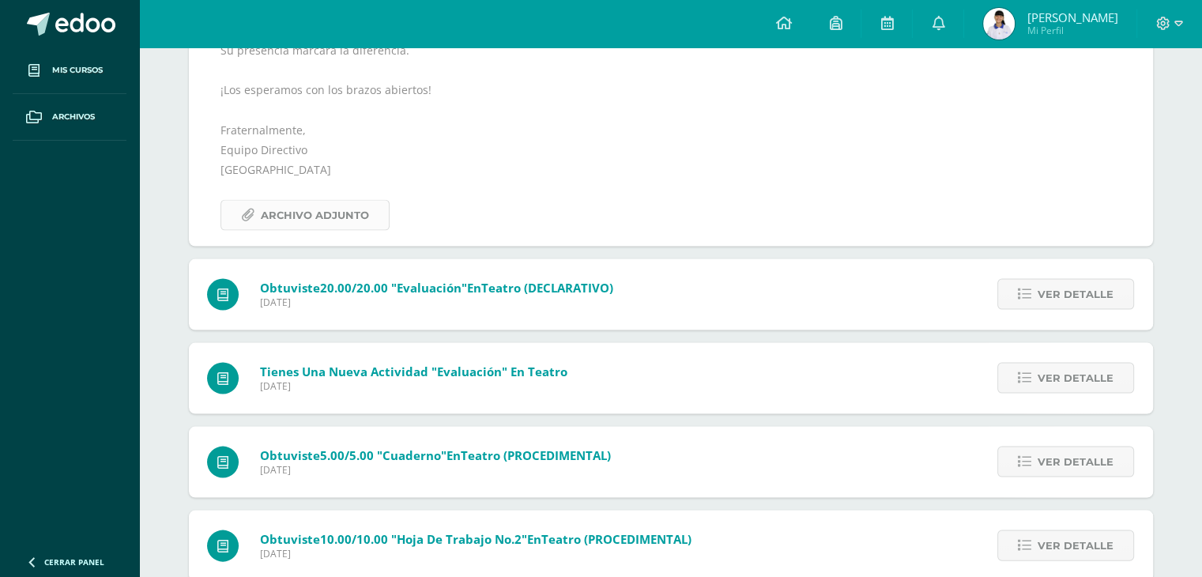
click at [297, 201] on span "Archivo Adjunto" at bounding box center [315, 215] width 108 height 29
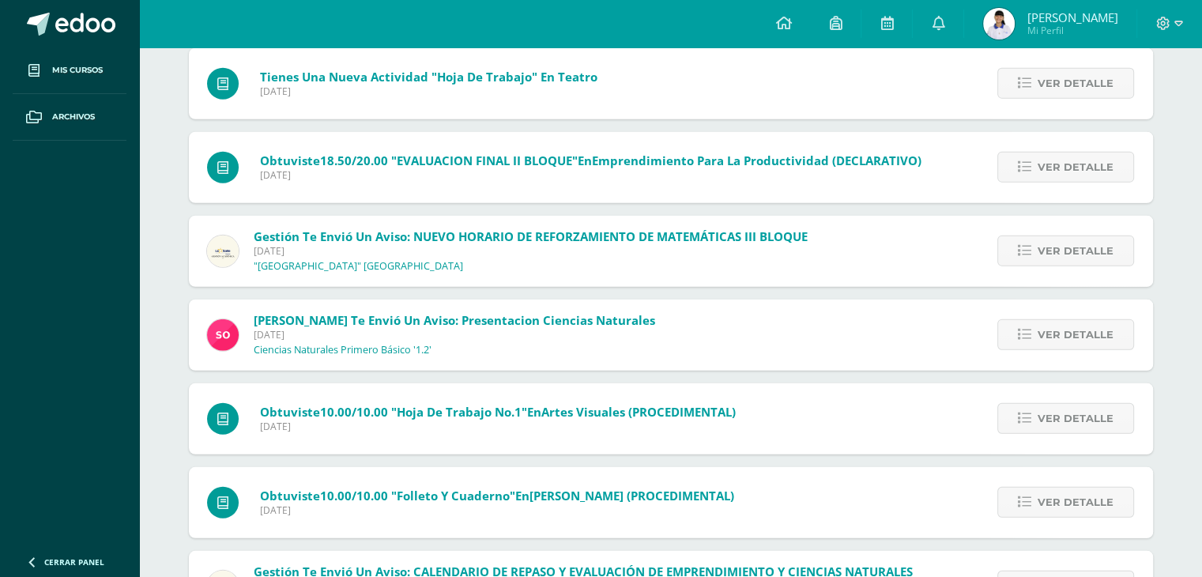
scroll to position [16357, 0]
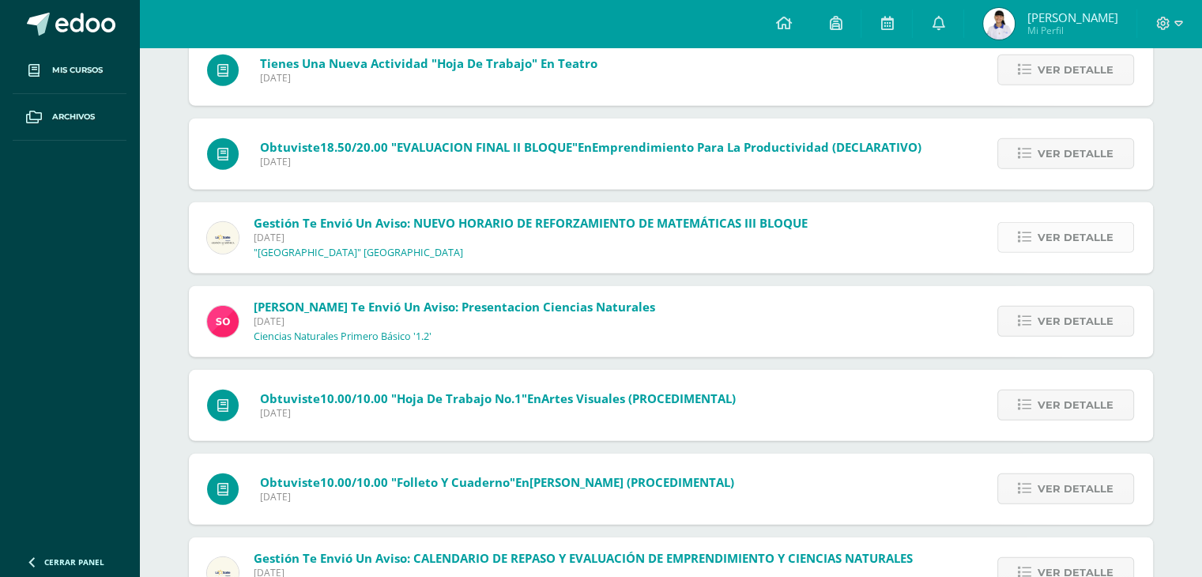
click at [1063, 223] on span "Ver detalle" at bounding box center [1075, 237] width 76 height 29
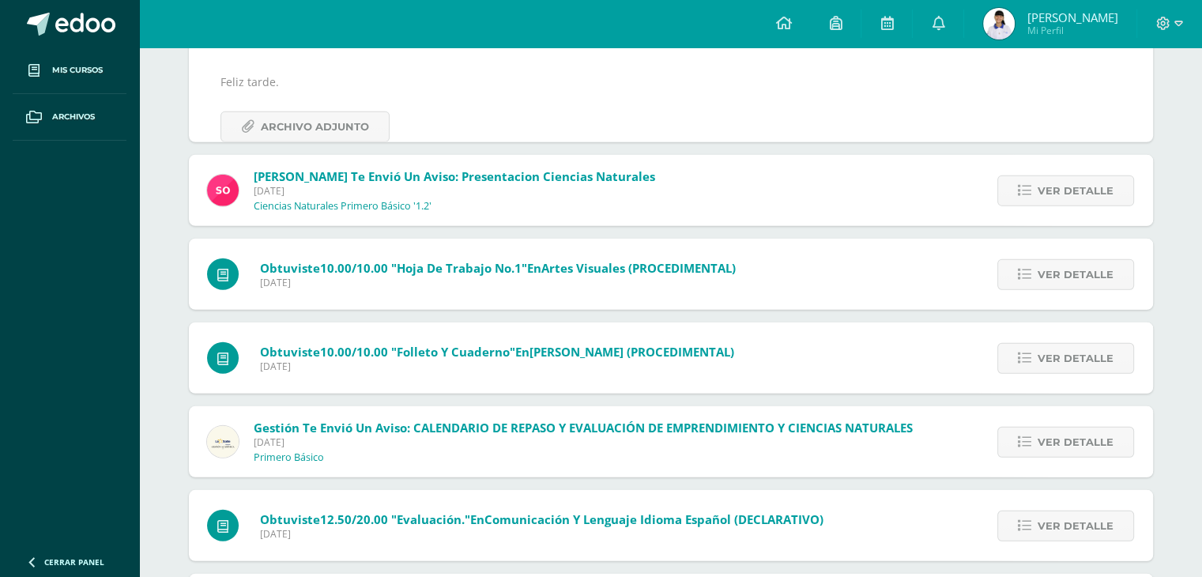
scroll to position [15975, 0]
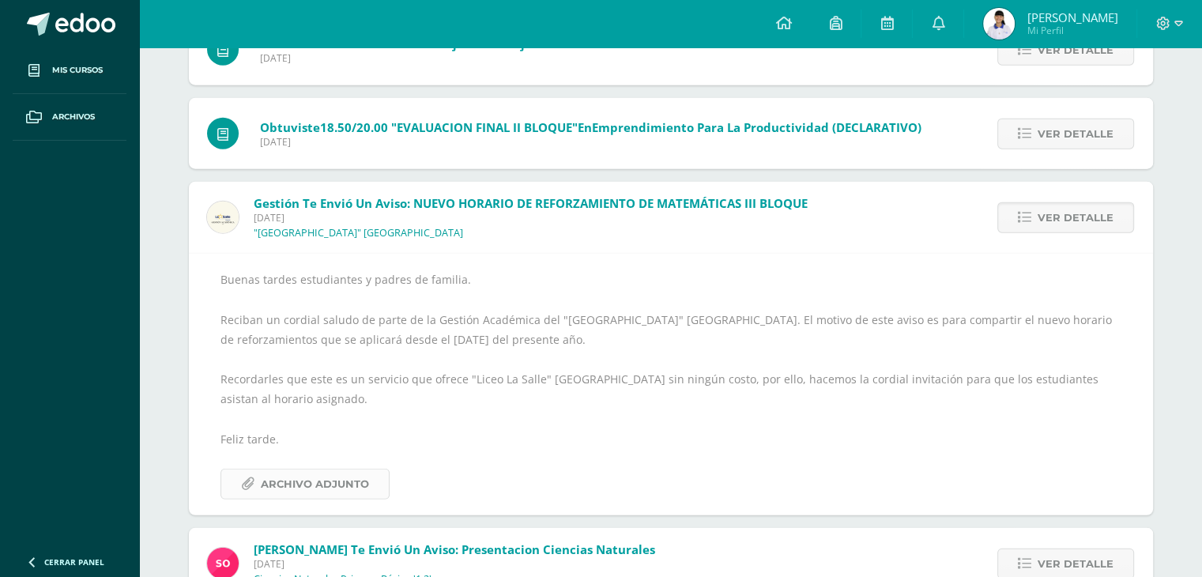
click at [322, 490] on span "Archivo Adjunto" at bounding box center [315, 483] width 108 height 29
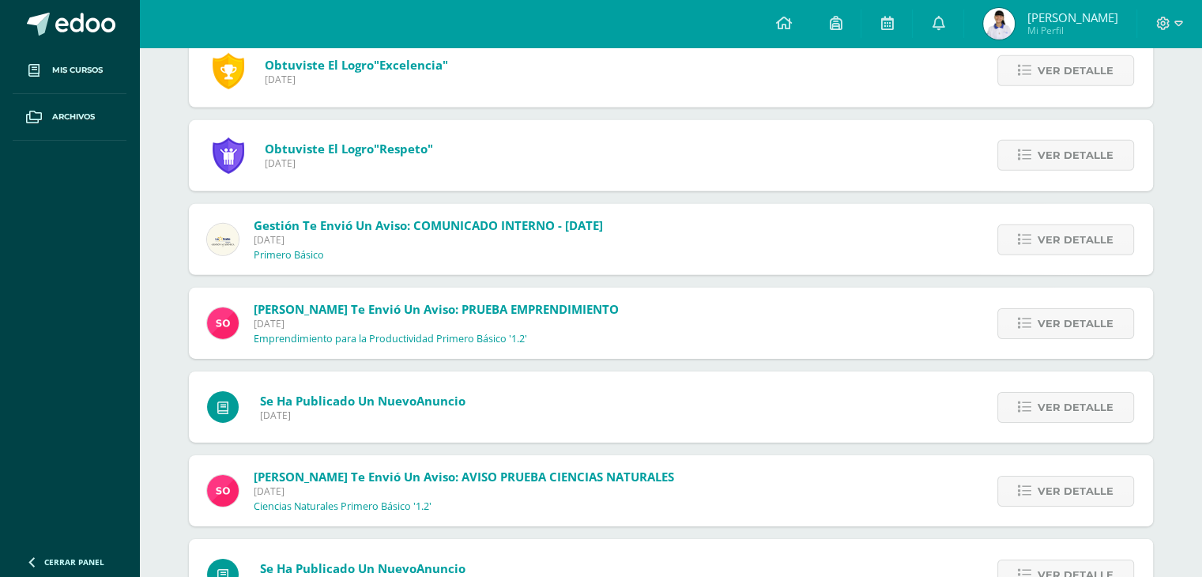
scroll to position [16981, 0]
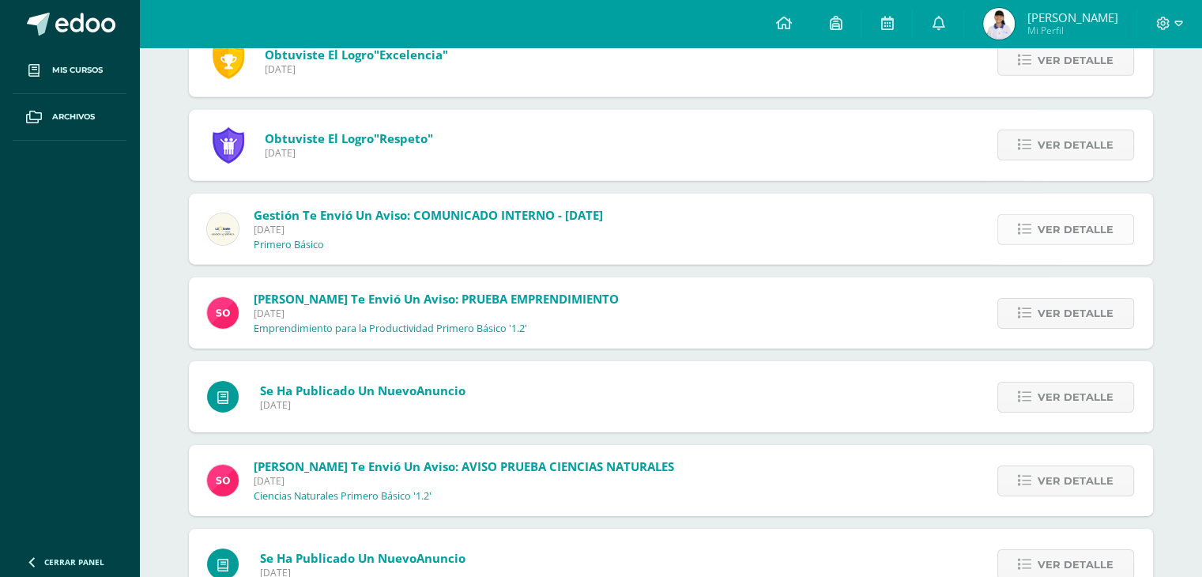
click at [1067, 228] on span "Ver detalle" at bounding box center [1075, 229] width 76 height 29
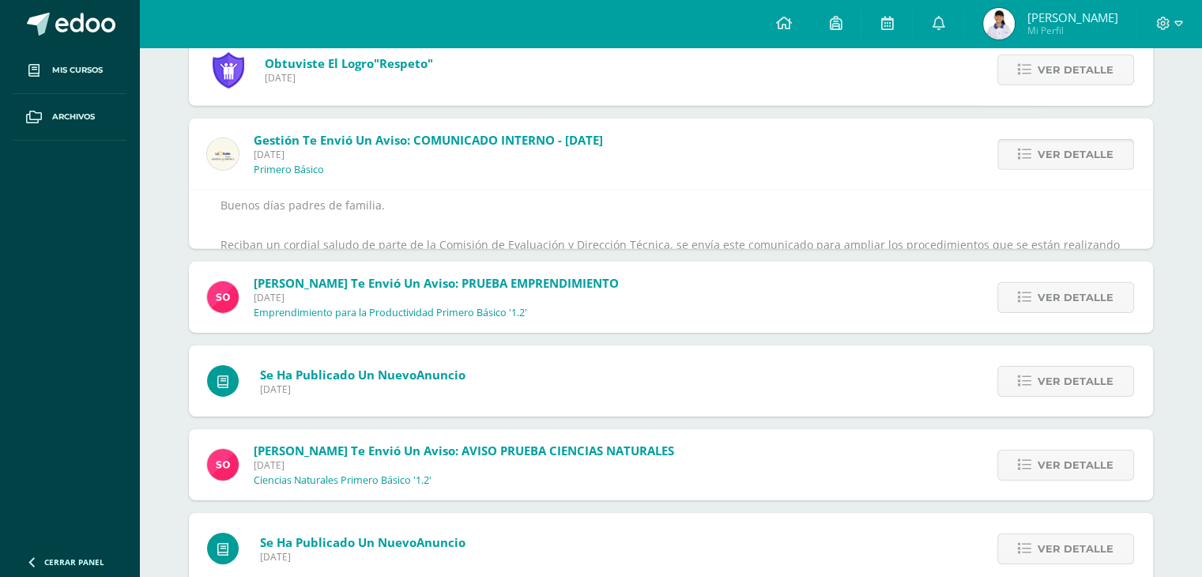
scroll to position [16719, 0]
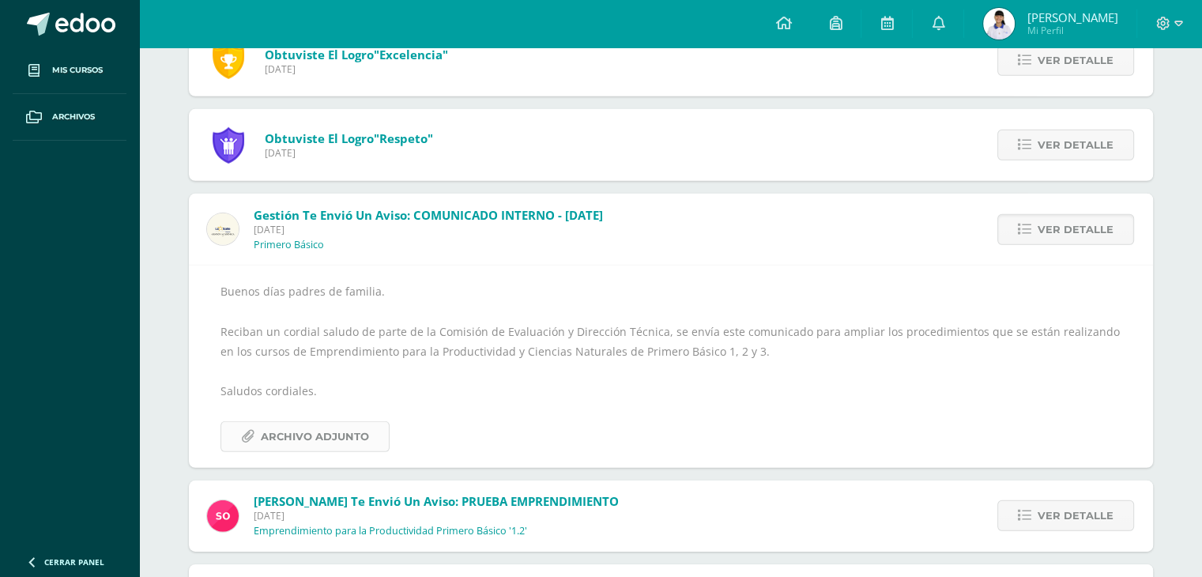
click at [329, 442] on span "Archivo Adjunto" at bounding box center [315, 436] width 108 height 29
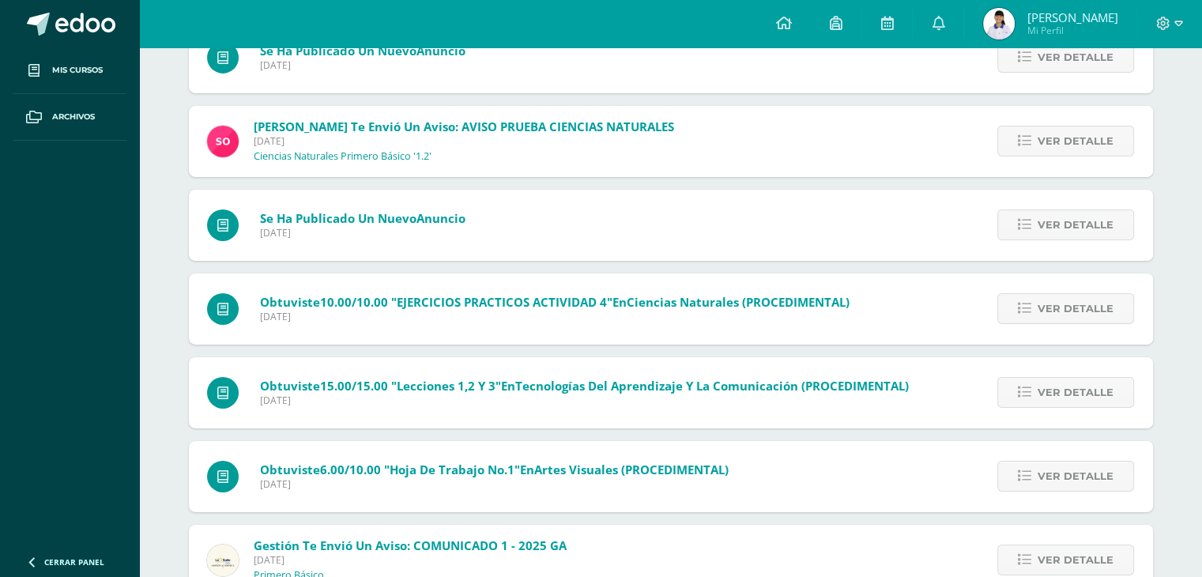
scroll to position [17267, 0]
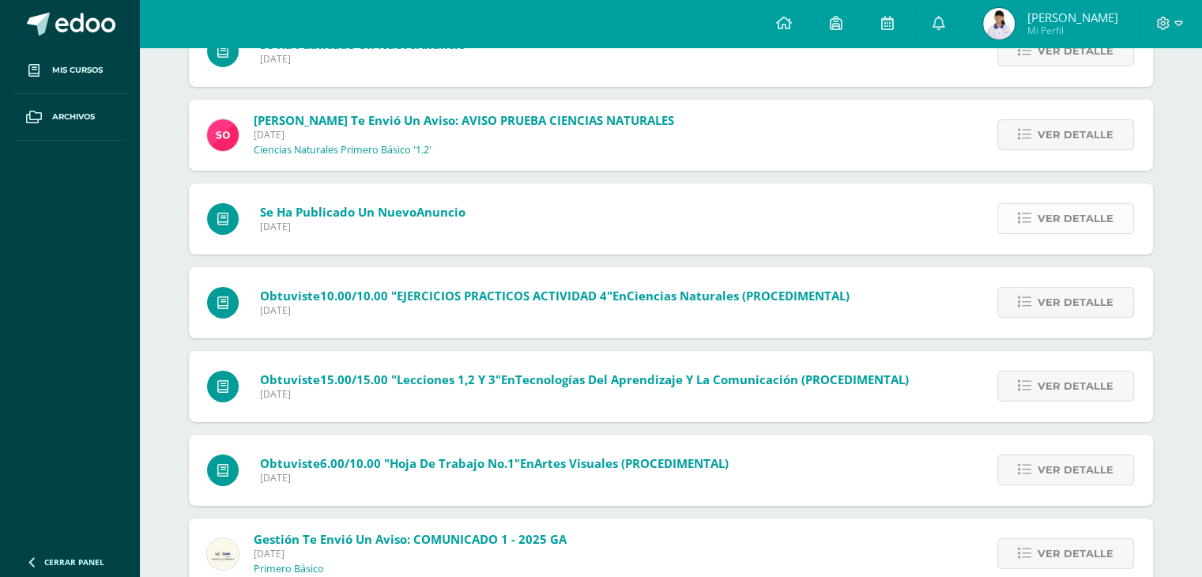
click at [1093, 206] on span "Ver detalle" at bounding box center [1075, 218] width 76 height 29
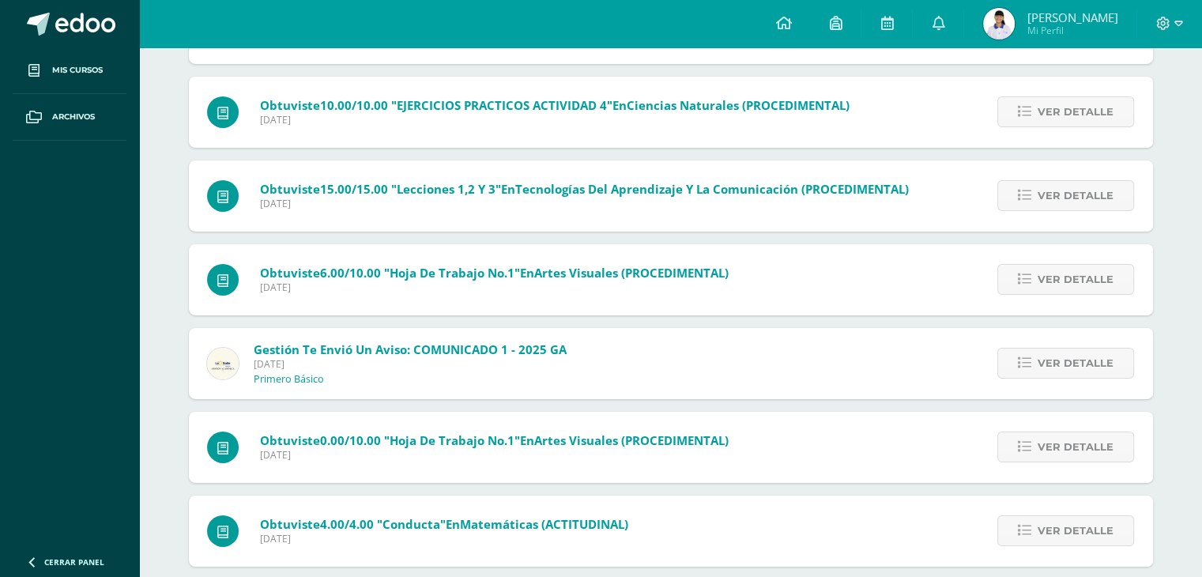
scroll to position [17397, 0]
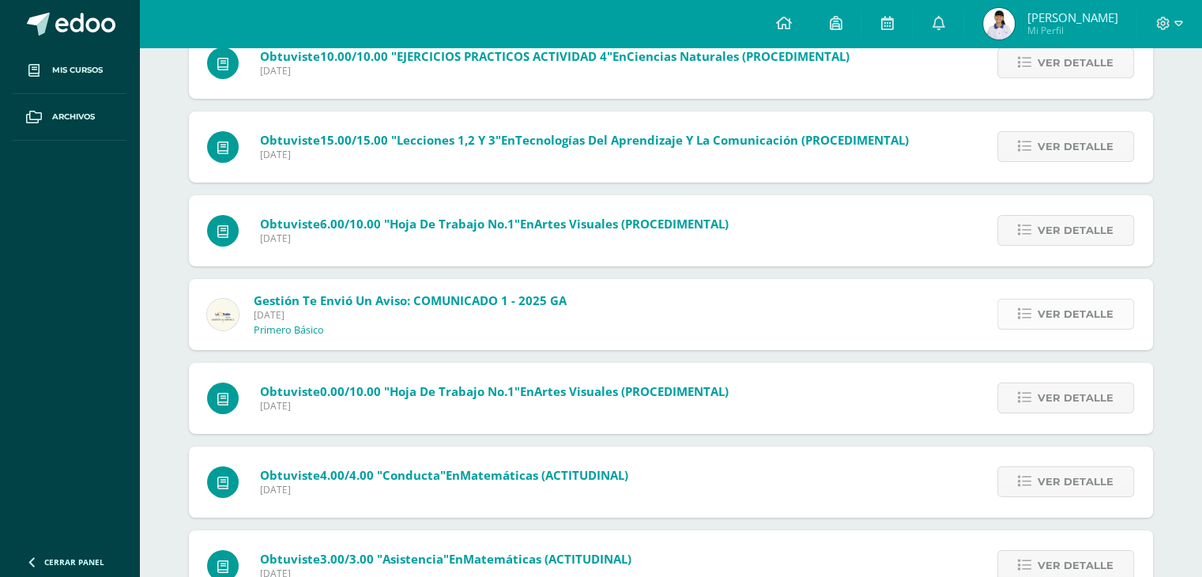
click at [1093, 307] on span "Ver detalle" at bounding box center [1075, 313] width 76 height 29
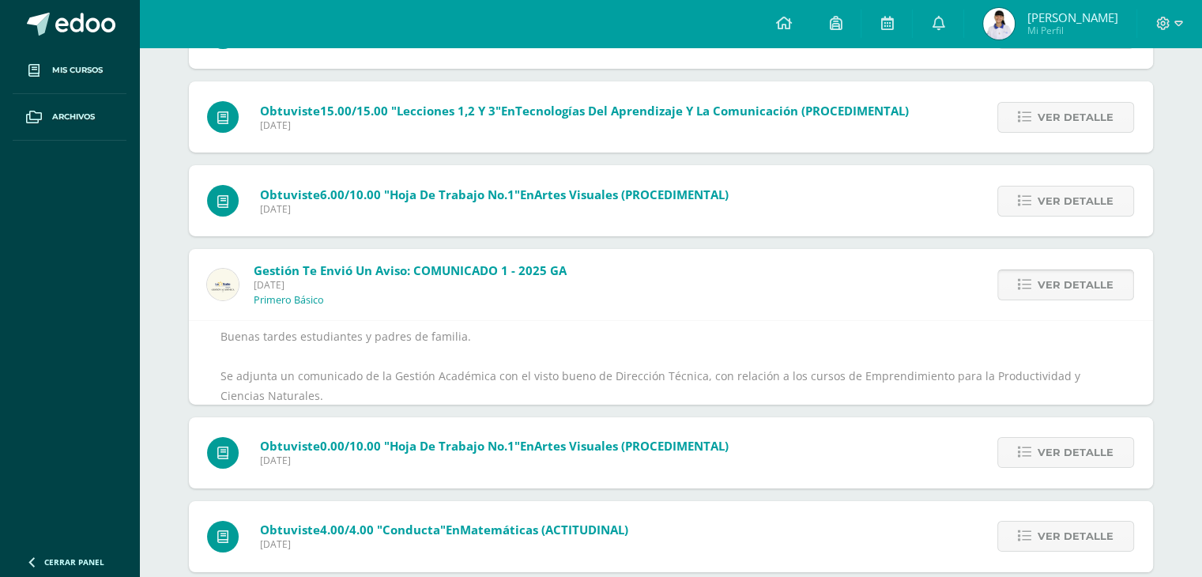
scroll to position [17396, 0]
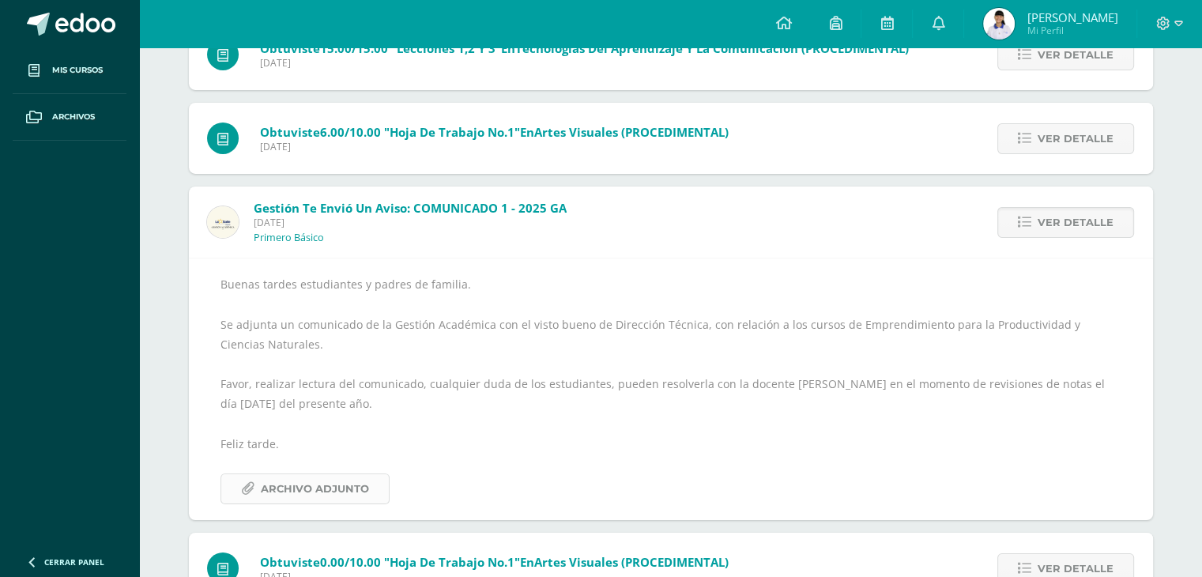
click at [322, 497] on span "Archivo Adjunto" at bounding box center [315, 488] width 108 height 29
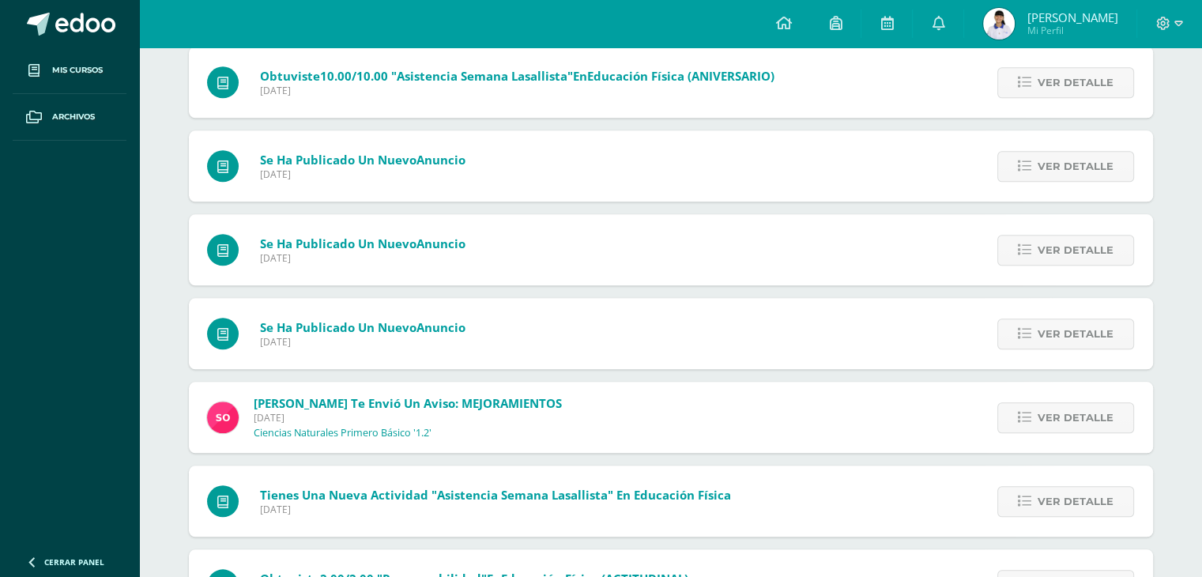
scroll to position [19651, 0]
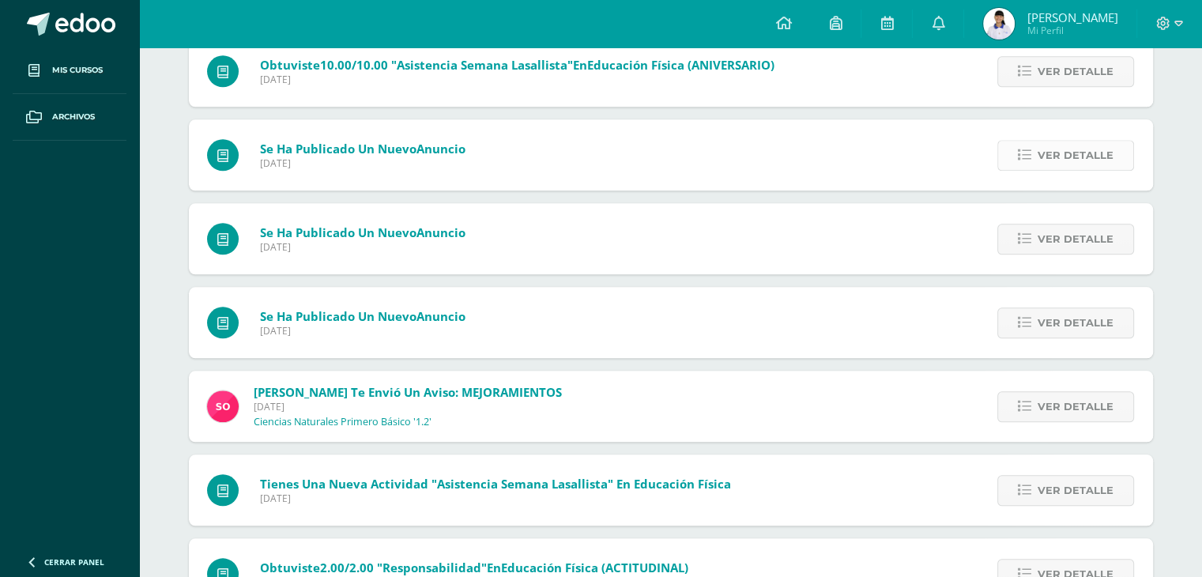
click at [1066, 158] on span "Ver detalle" at bounding box center [1075, 155] width 76 height 29
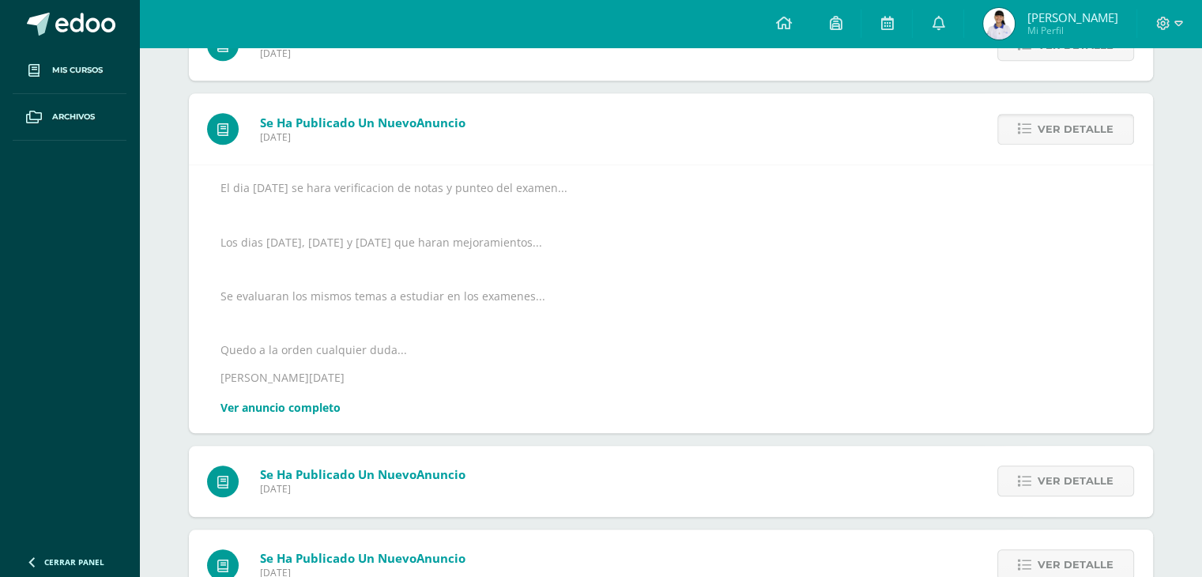
scroll to position [19390, 0]
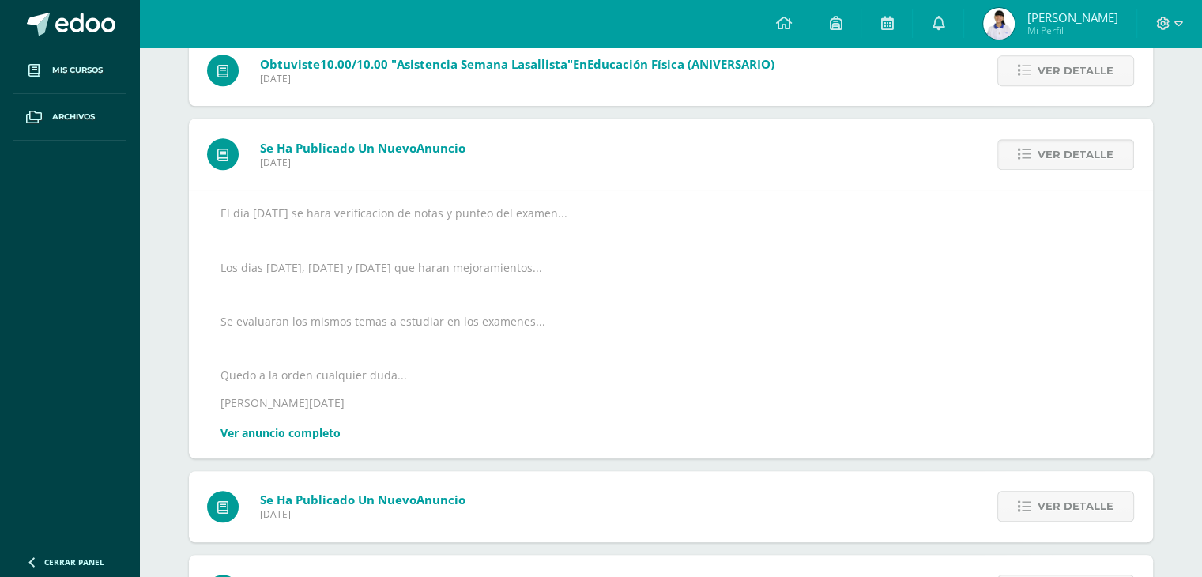
click at [1066, 158] on span "Ver detalle" at bounding box center [1075, 154] width 76 height 29
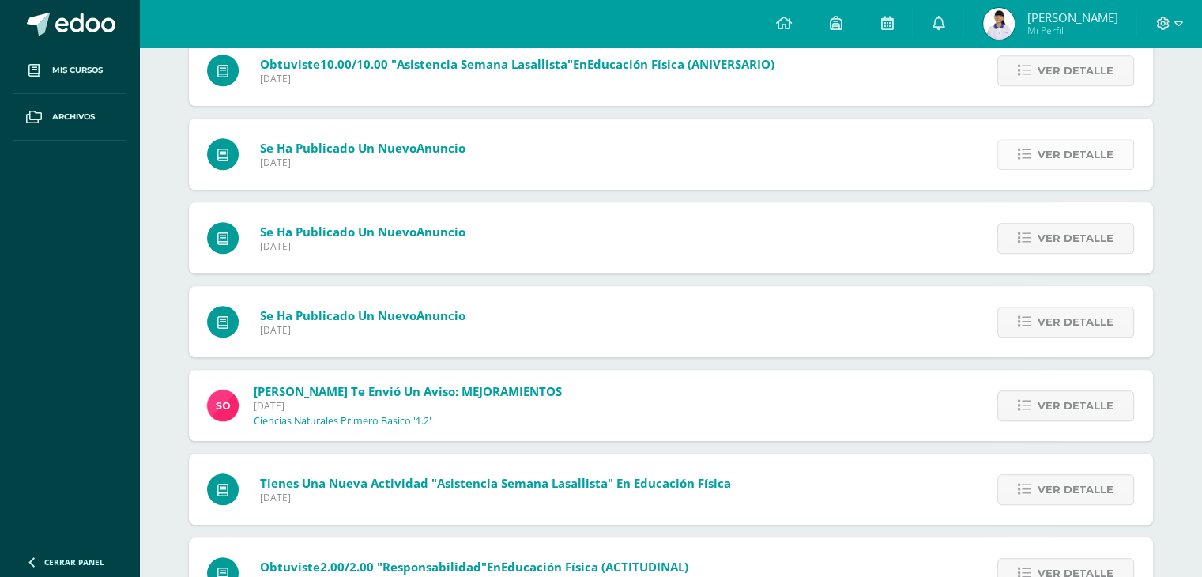
click at [1066, 158] on span "Ver detalle" at bounding box center [1075, 154] width 76 height 29
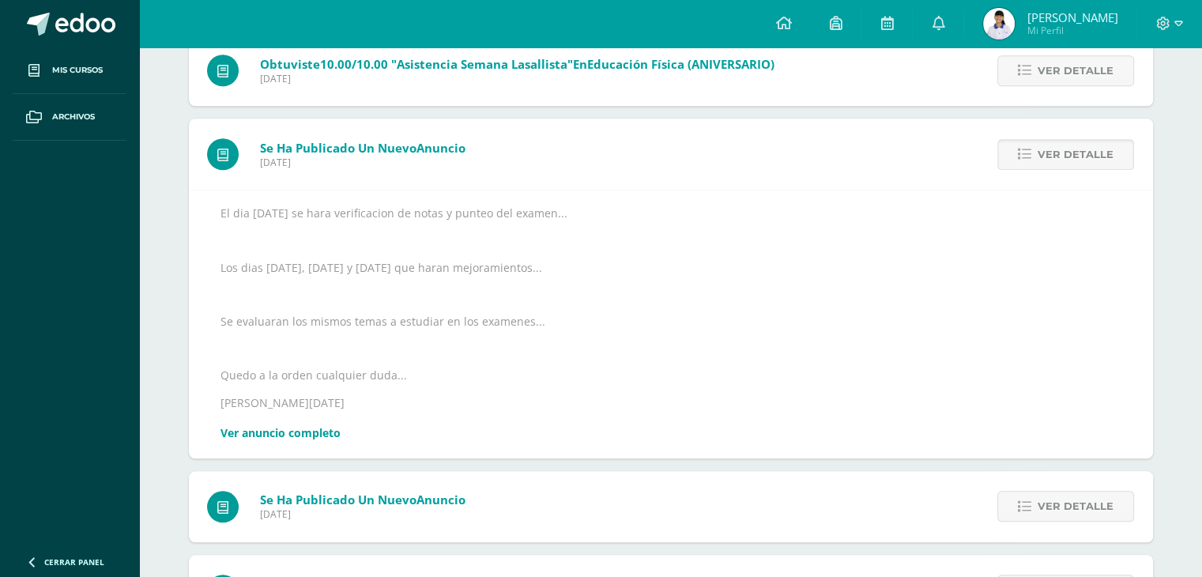
click at [1066, 158] on span "Ver detalle" at bounding box center [1075, 154] width 76 height 29
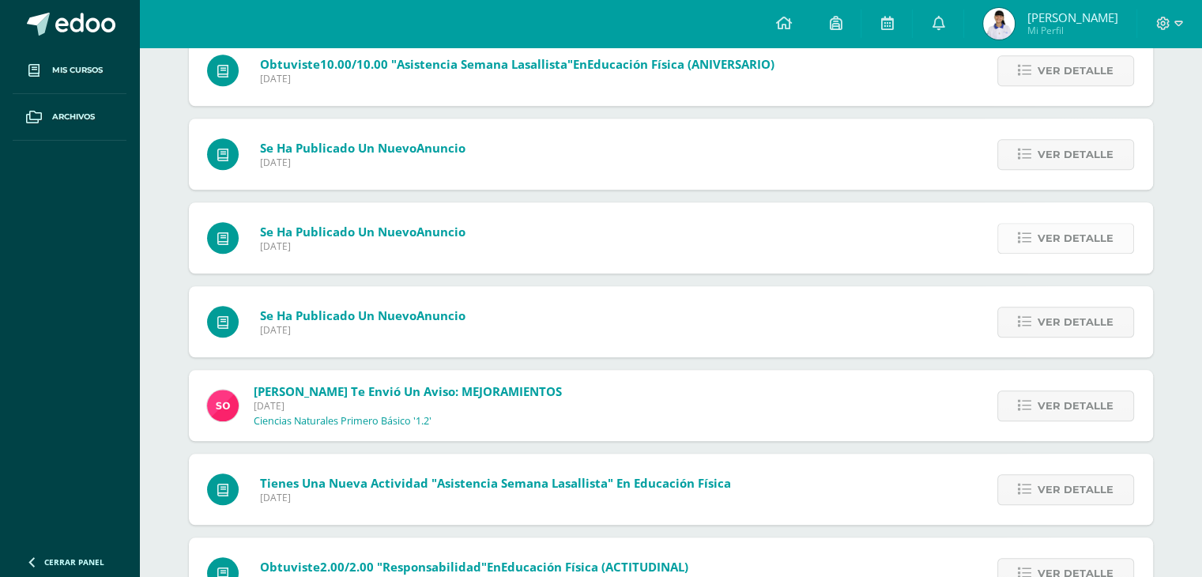
click at [1056, 235] on span "Ver detalle" at bounding box center [1075, 238] width 76 height 29
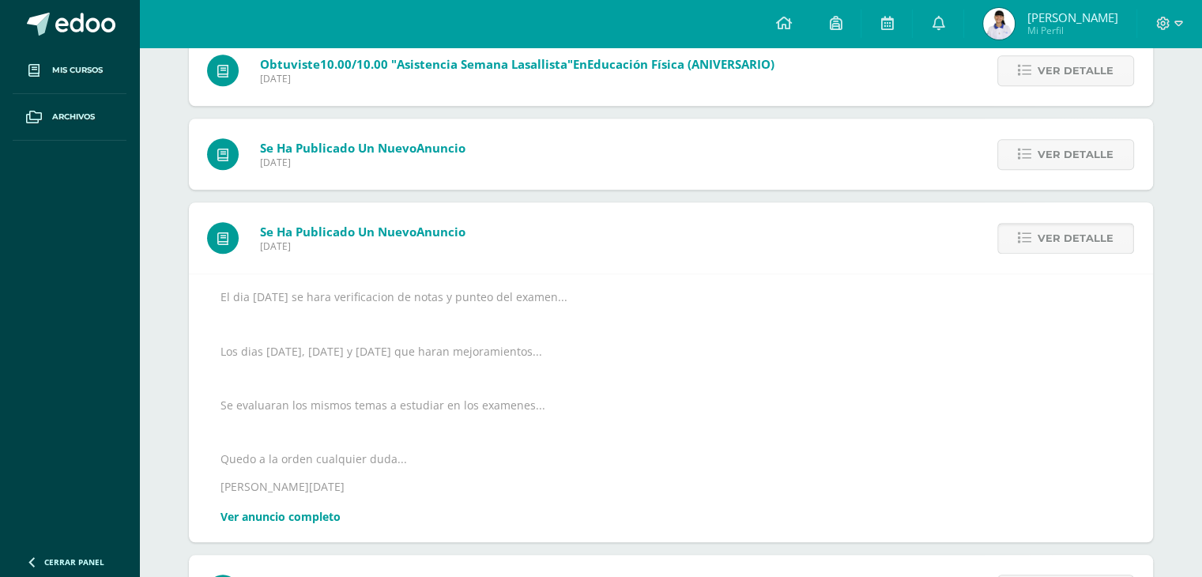
click at [1056, 235] on span "Ver detalle" at bounding box center [1075, 238] width 76 height 29
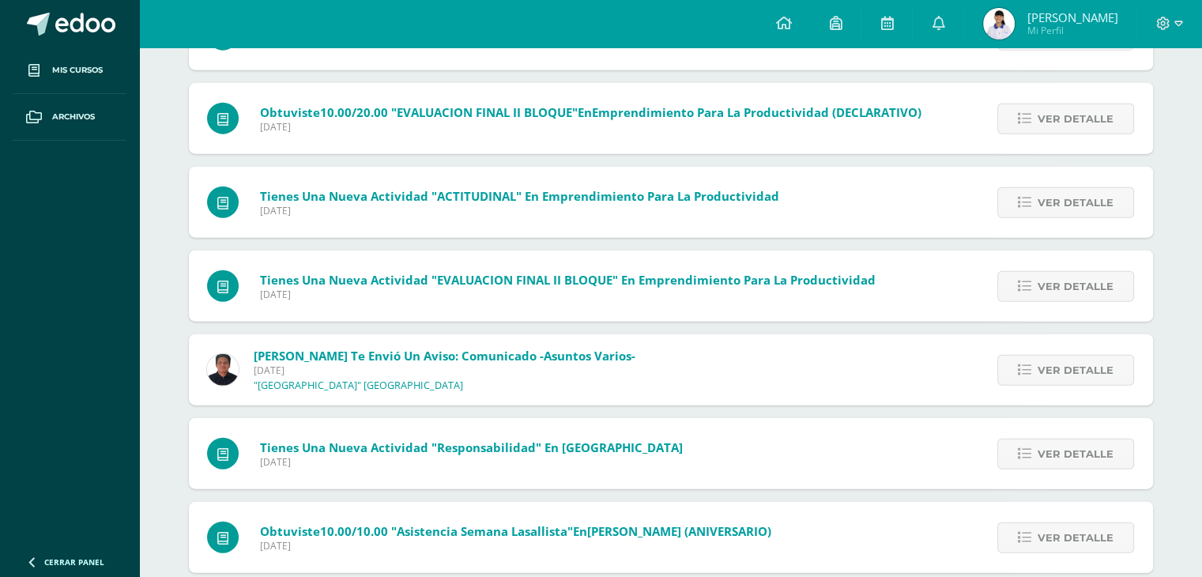
scroll to position [21780, 0]
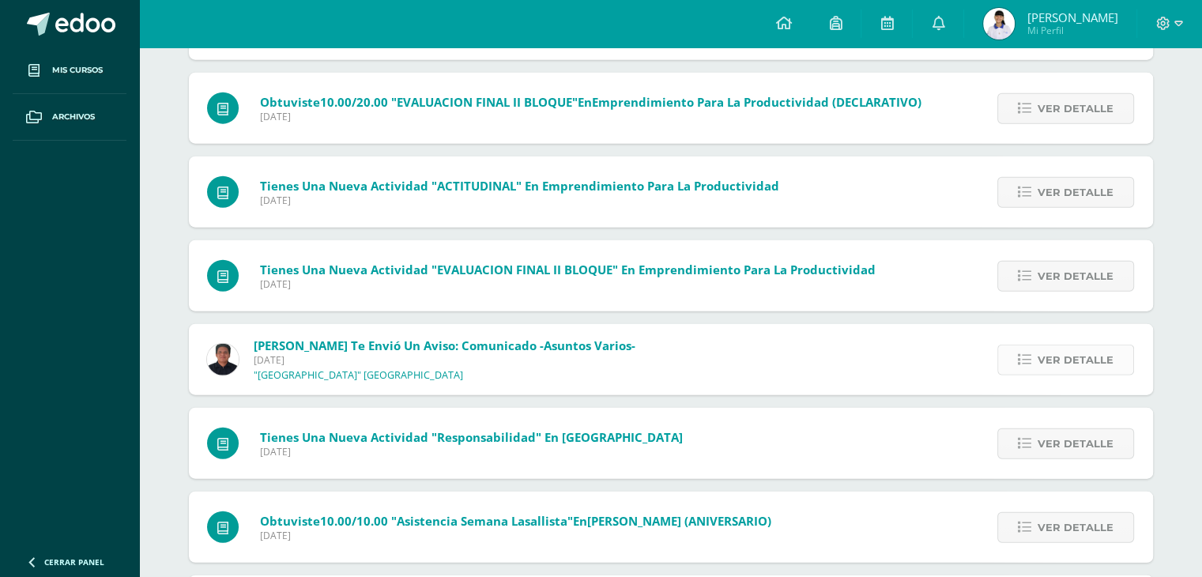
click at [1111, 357] on span "Ver detalle" at bounding box center [1075, 359] width 76 height 29
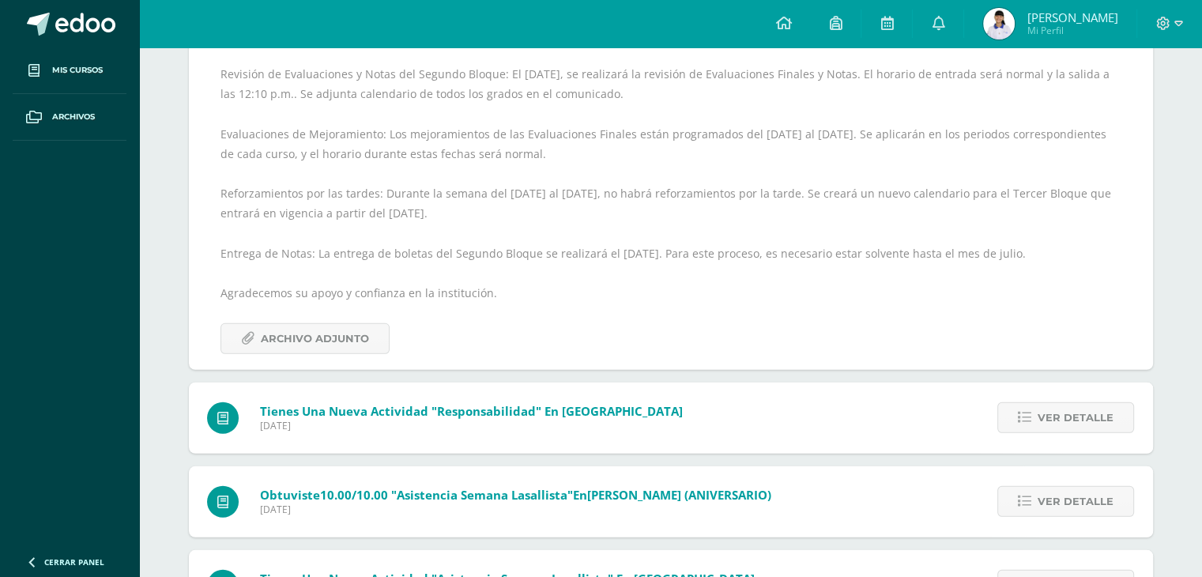
scroll to position [22371, 0]
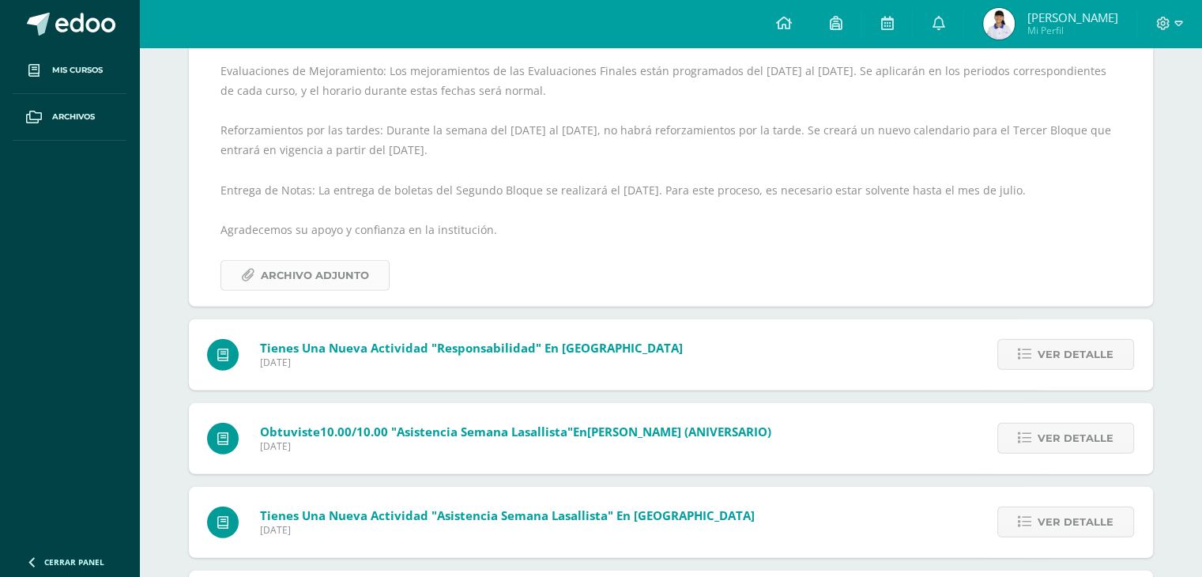
click at [284, 284] on span "Archivo Adjunto" at bounding box center [315, 275] width 108 height 29
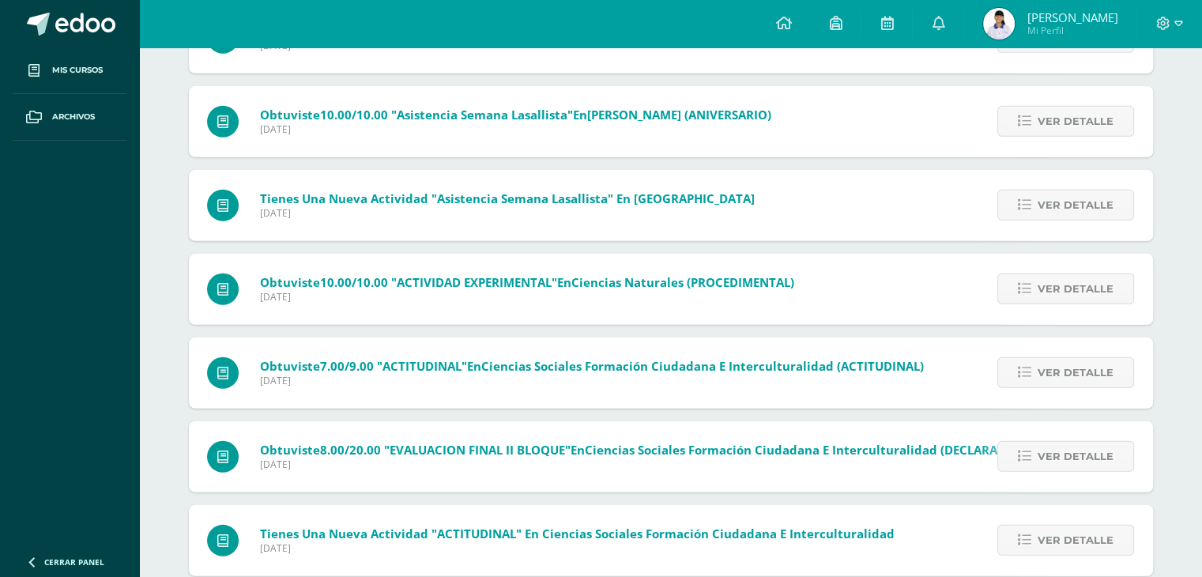
scroll to position [22830, 0]
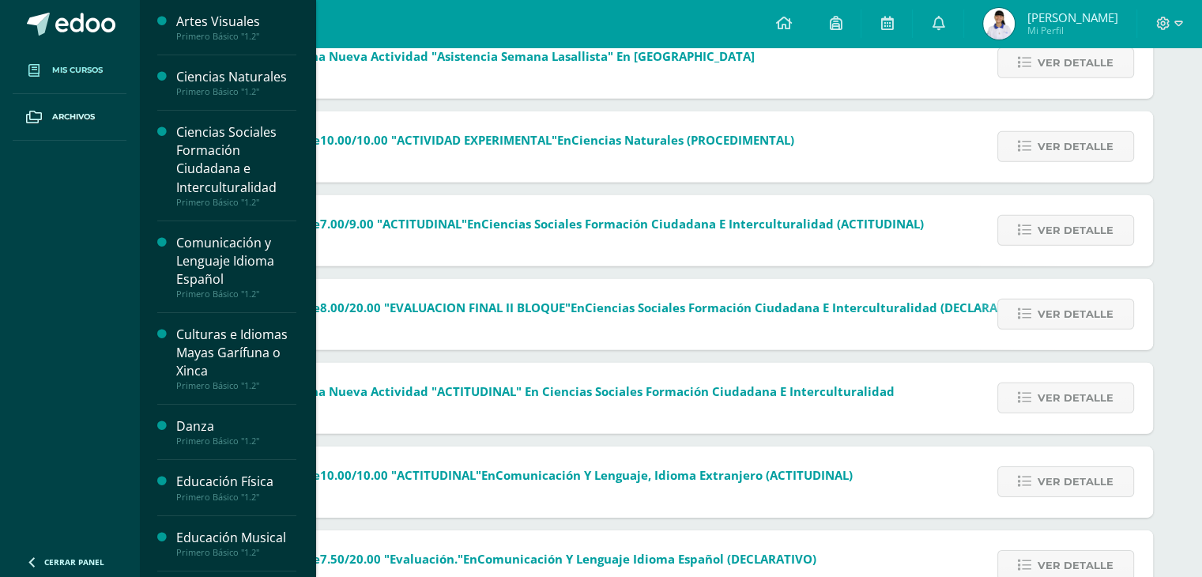
click at [89, 73] on span "Mis cursos" at bounding box center [77, 70] width 51 height 13
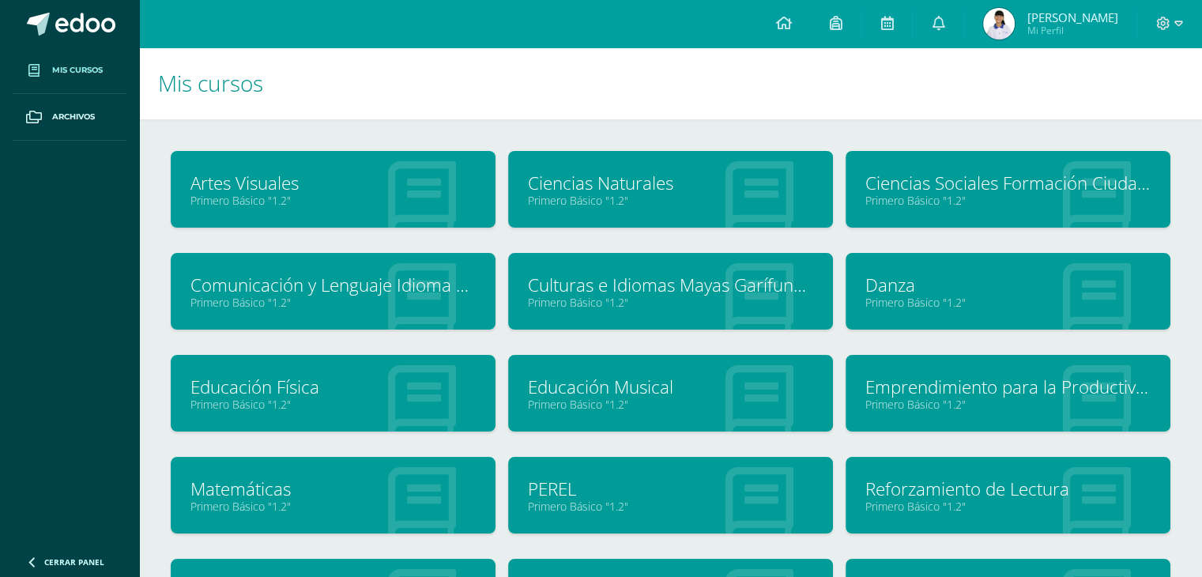
click at [1007, 481] on link "Reforzamiento de Lectura" at bounding box center [1007, 488] width 285 height 24
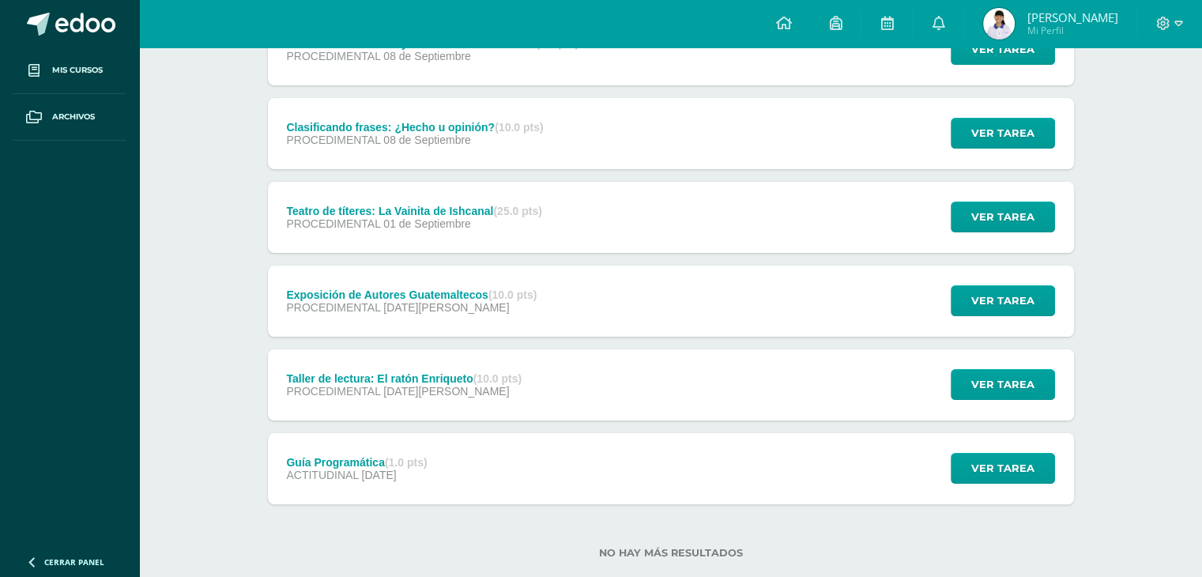
scroll to position [281, 0]
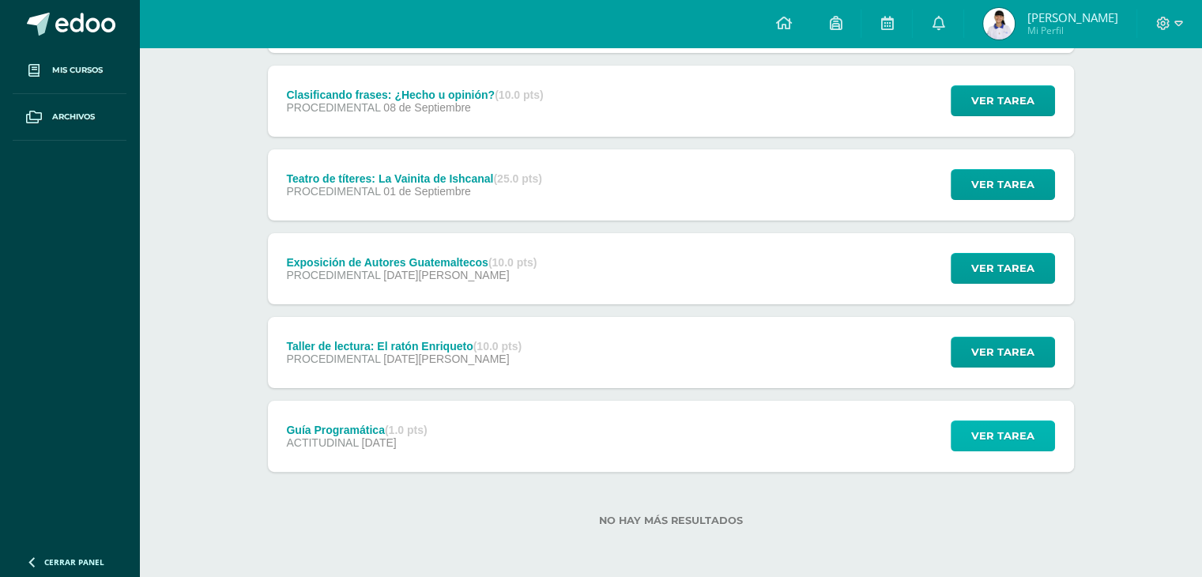
click at [1028, 429] on span "Ver tarea" at bounding box center [1002, 435] width 63 height 29
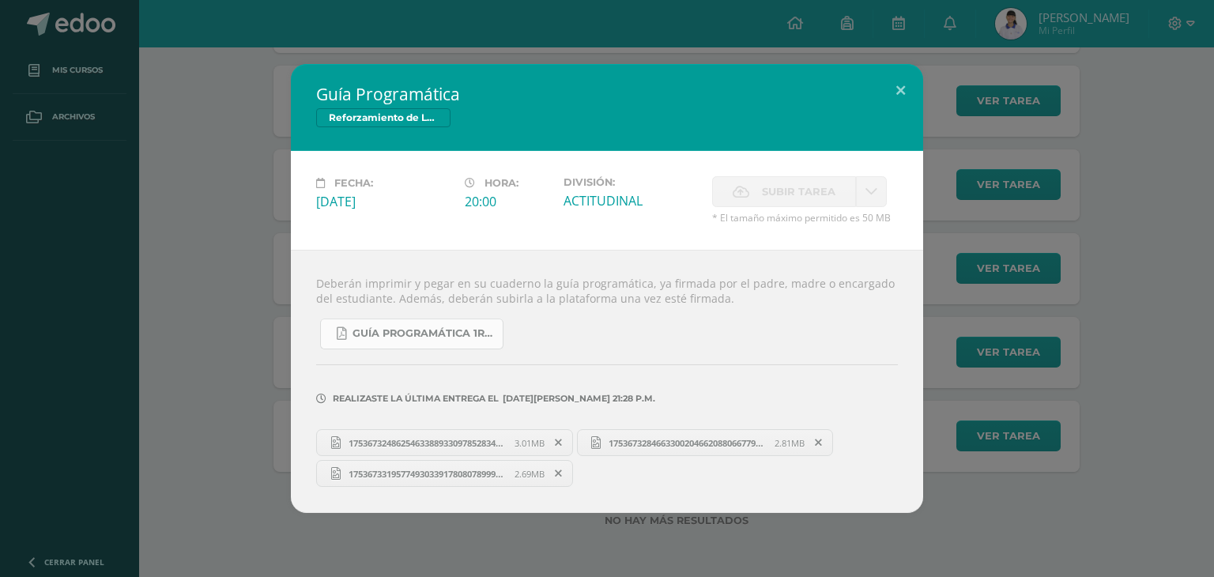
click at [472, 340] on span "Guía programática 1ro. Básico 1,2 y 3.pdf" at bounding box center [423, 333] width 142 height 13
click at [905, 94] on button at bounding box center [900, 91] width 45 height 54
